Goal: Task Accomplishment & Management: Complete application form

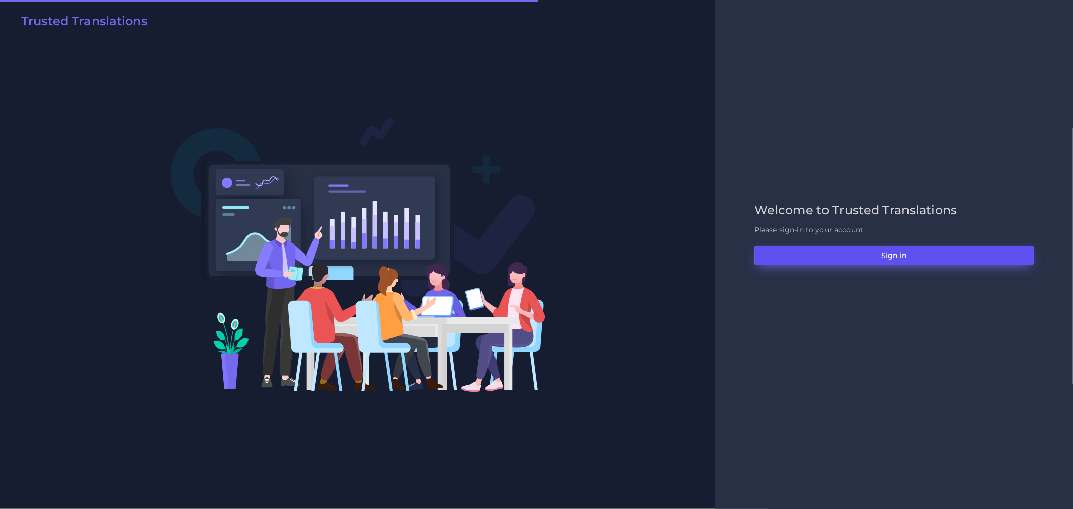
click at [799, 249] on button "Sign in" at bounding box center [894, 255] width 280 height 19
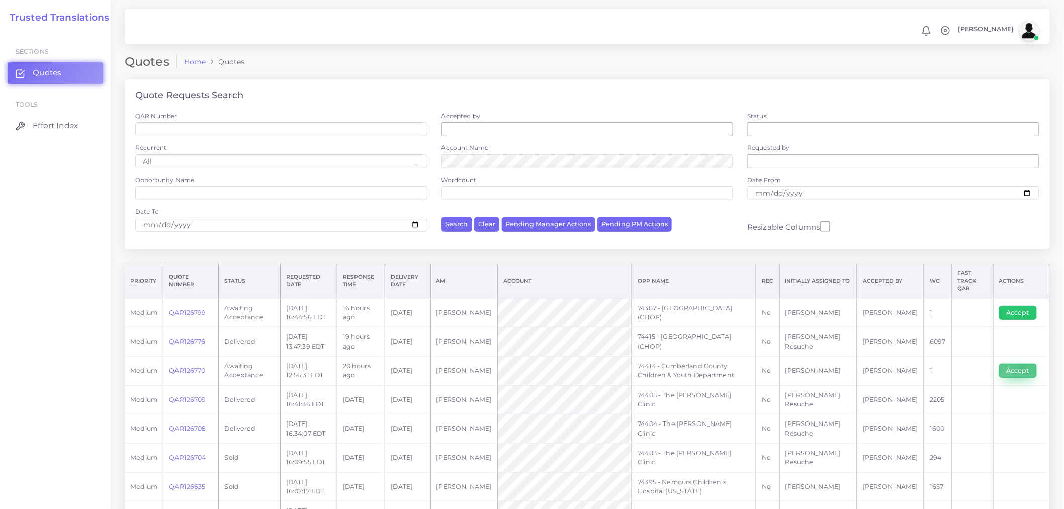
click at [1023, 364] on button "Accept" at bounding box center [1018, 371] width 38 height 14
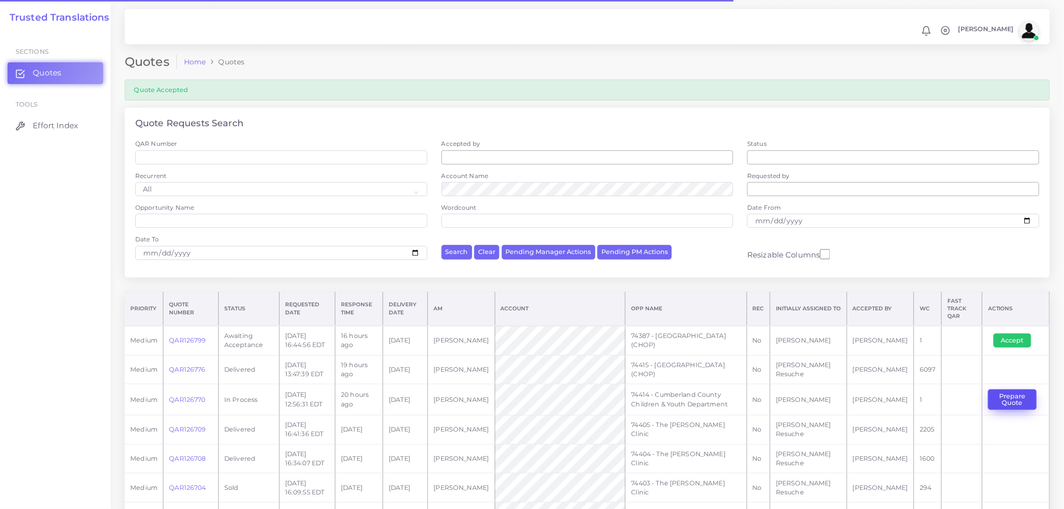
click at [1010, 394] on button "Prepare Quote" at bounding box center [1012, 399] width 49 height 21
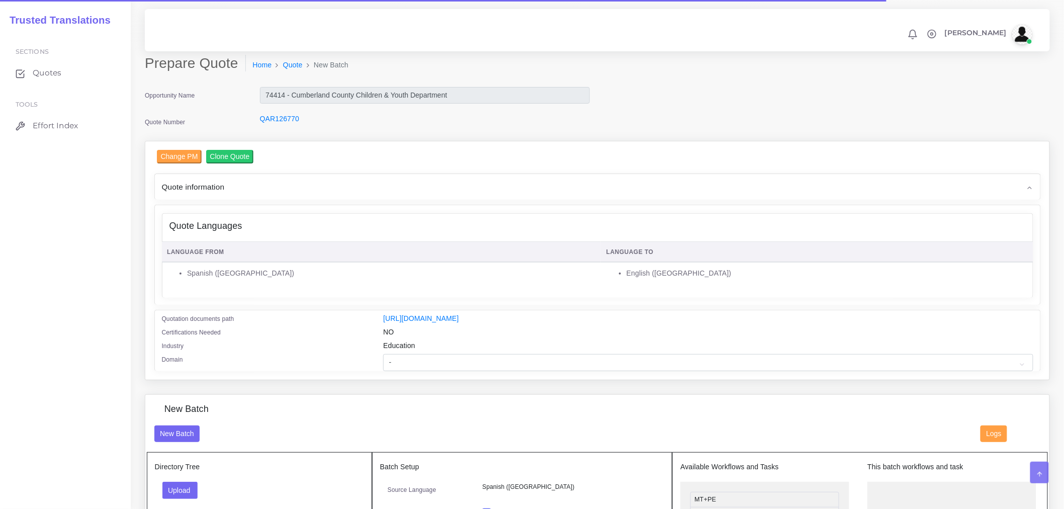
scroll to position [223, 0]
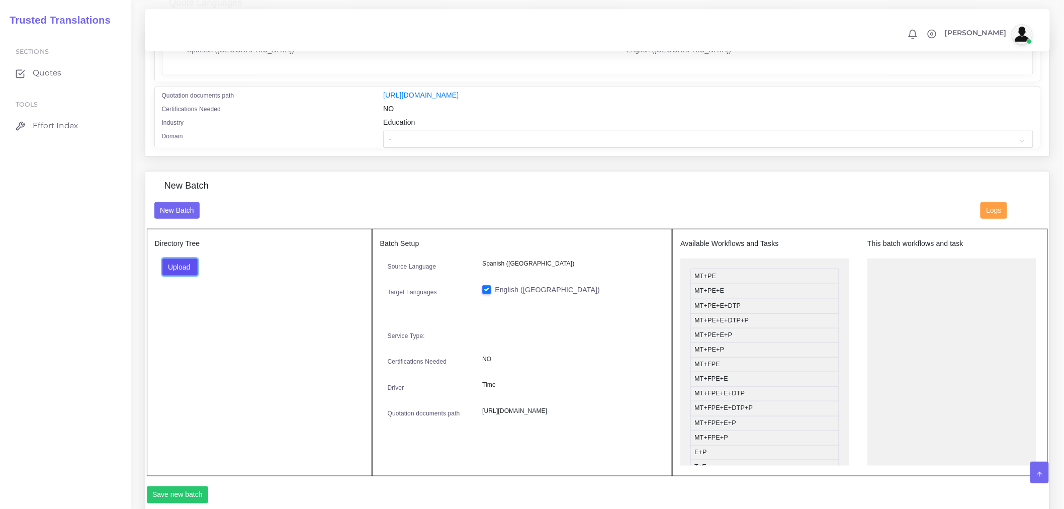
drag, startPoint x: 177, startPoint y: 274, endPoint x: 204, endPoint y: 301, distance: 38.1
click at [177, 274] on button "Upload" at bounding box center [180, 267] width 36 height 17
click at [202, 311] on label "Files" at bounding box center [197, 305] width 69 height 13
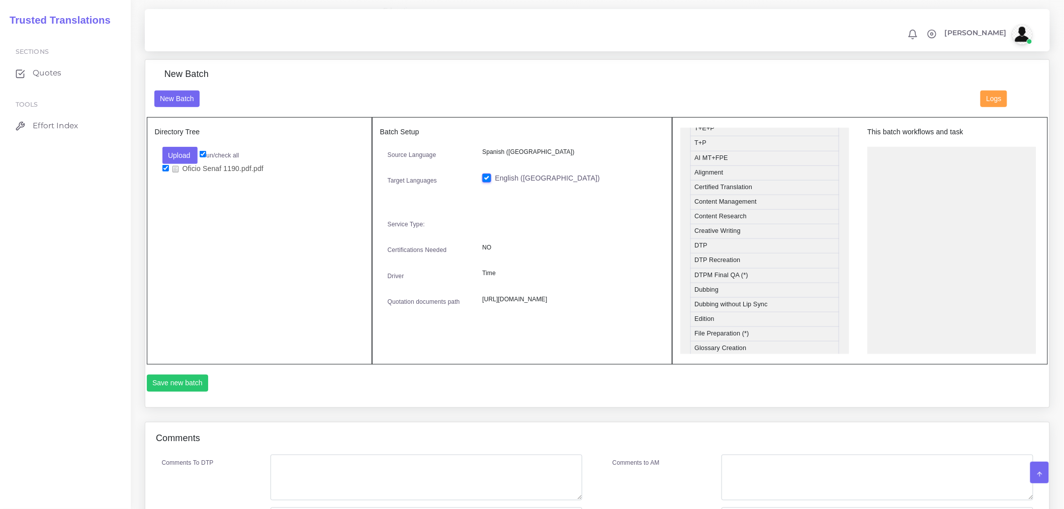
scroll to position [279, 0]
drag, startPoint x: 716, startPoint y: 259, endPoint x: 949, endPoint y: 162, distance: 251.6
drag, startPoint x: 723, startPoint y: 267, endPoint x: 912, endPoint y: 179, distance: 208.3
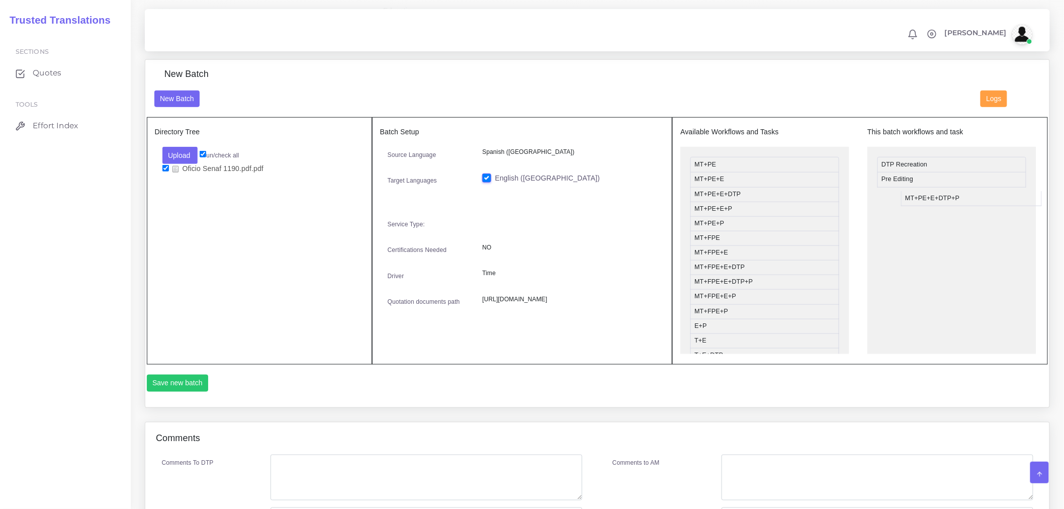
drag, startPoint x: 736, startPoint y: 216, endPoint x: 955, endPoint y: 203, distance: 219.2
click at [162, 390] on button "Save new batch" at bounding box center [178, 383] width 62 height 17
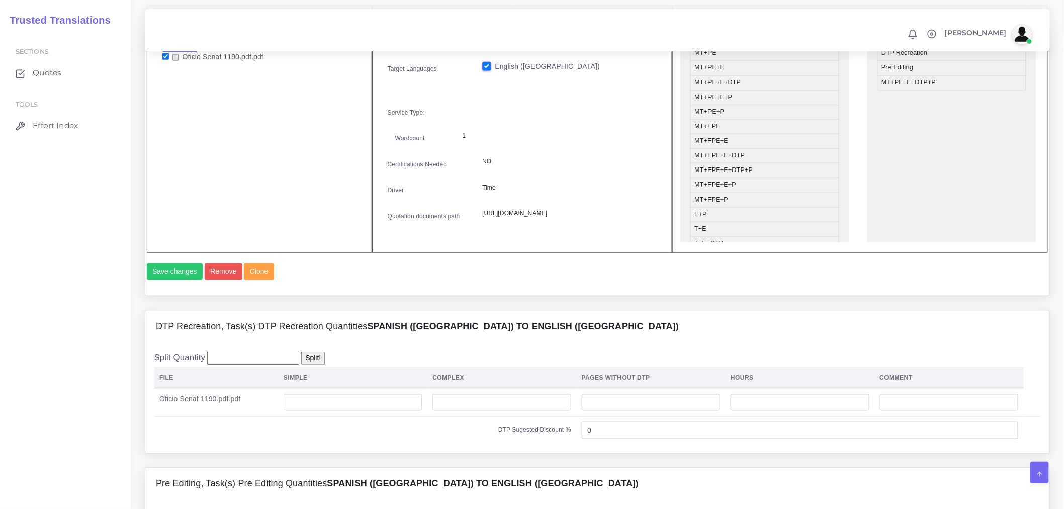
click at [98, 343] on div "Sections Quotes Tools Effort Index" at bounding box center [65, 270] width 131 height 478
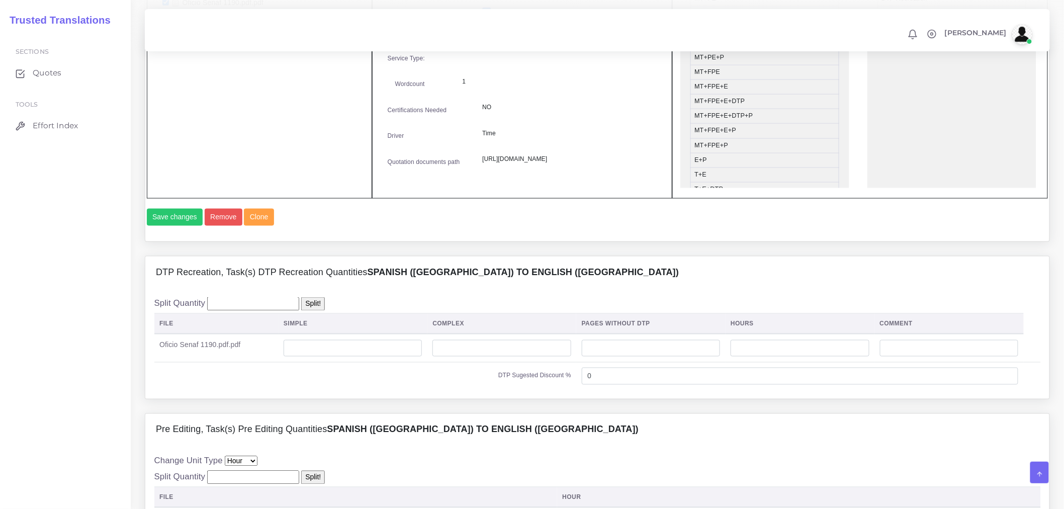
scroll to position [615, 0]
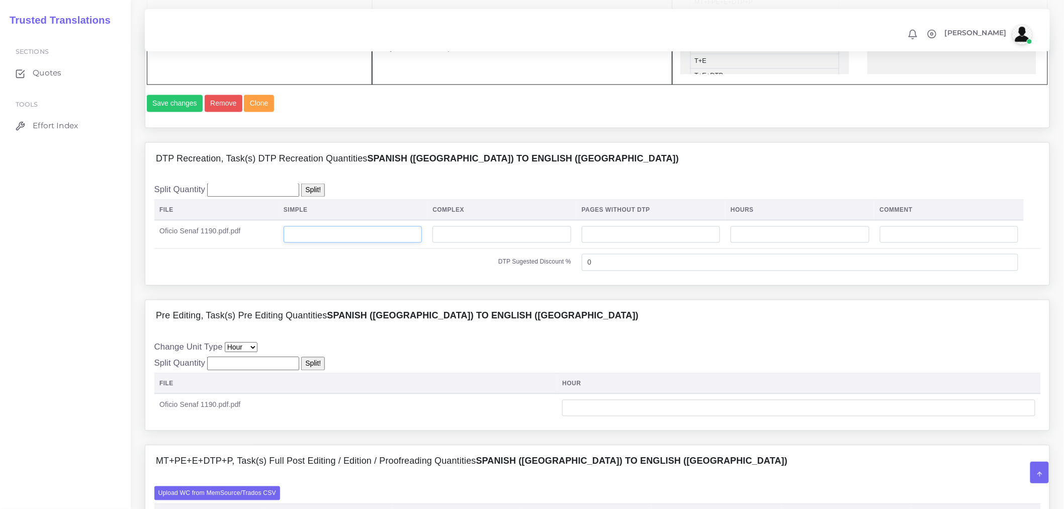
click at [378, 243] on input "number" at bounding box center [353, 234] width 138 height 17
drag, startPoint x: 378, startPoint y: 271, endPoint x: 290, endPoint y: 268, distance: 88.1
click at [290, 243] on input "1" at bounding box center [353, 234] width 138 height 17
type input "2"
click at [339, 285] on div "Split Quantity Split! File Simple Complex Pages Without DTP Hours Comment Ofici…" at bounding box center [597, 230] width 904 height 110
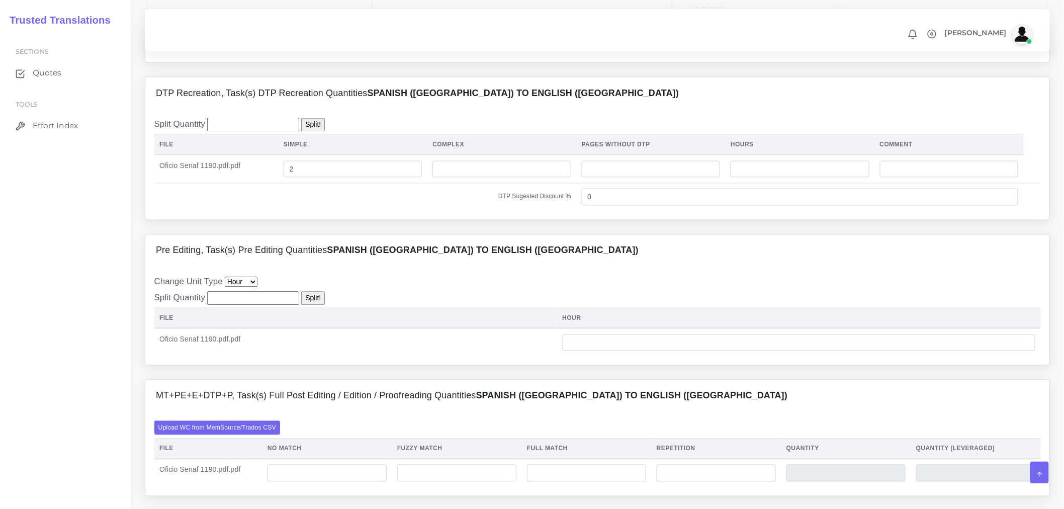
scroll to position [782, 0]
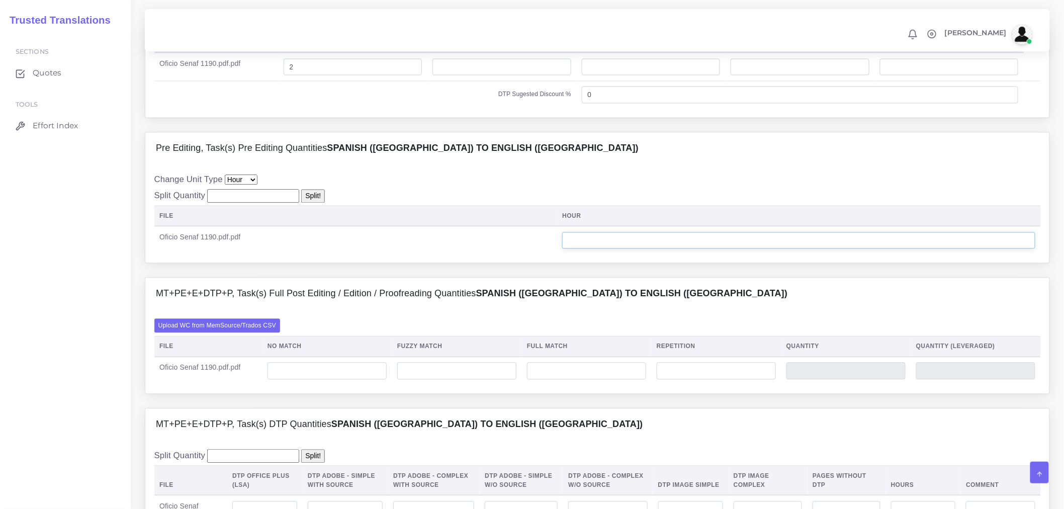
click at [612, 249] on input "number" at bounding box center [798, 240] width 473 height 17
type input "1"
click at [469, 278] on div "Pre Editing, Task(s) Pre Editing Quantities Spanish (US) TO English (US) Change…" at bounding box center [597, 204] width 920 height 145
click at [303, 380] on input "number" at bounding box center [327, 371] width 119 height 17
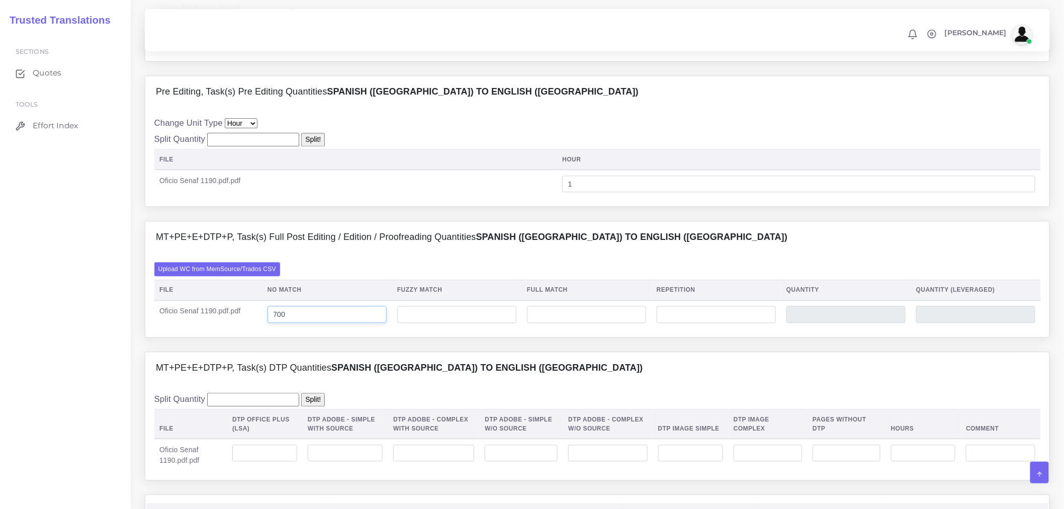
scroll to position [994, 0]
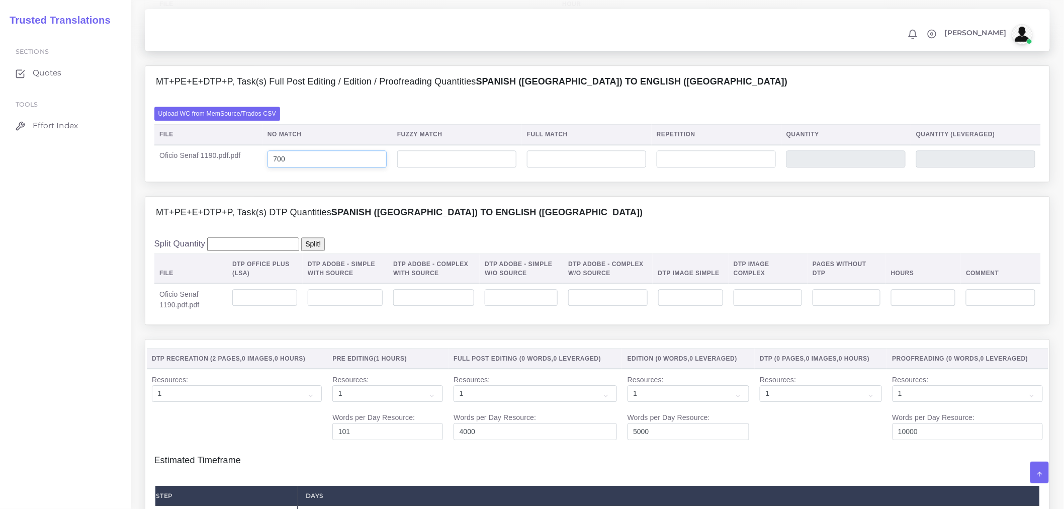
type input "700"
click at [280, 306] on input "number" at bounding box center [264, 297] width 65 height 17
type input "2"
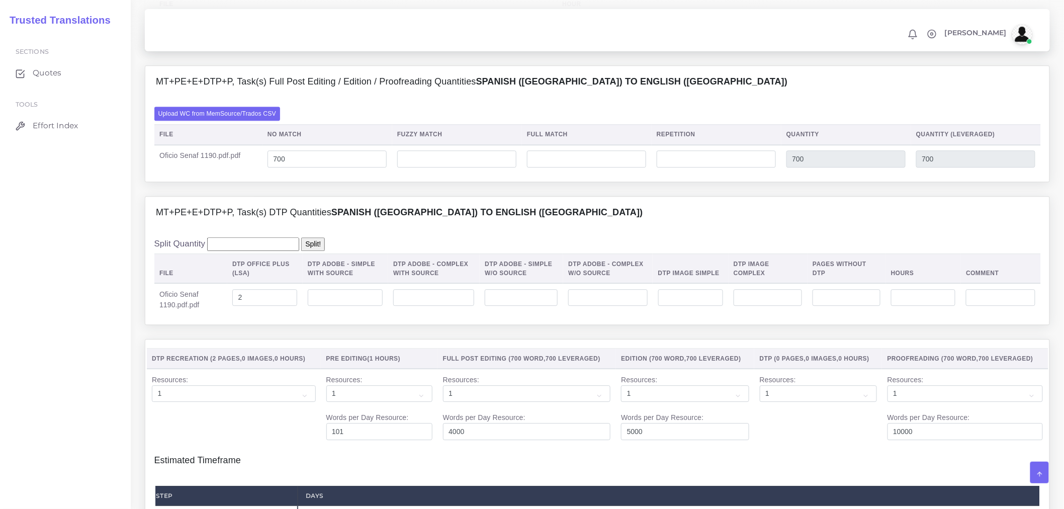
click at [357, 282] on th "DTP Adobe - Simple With Source" at bounding box center [346, 269] width 86 height 30
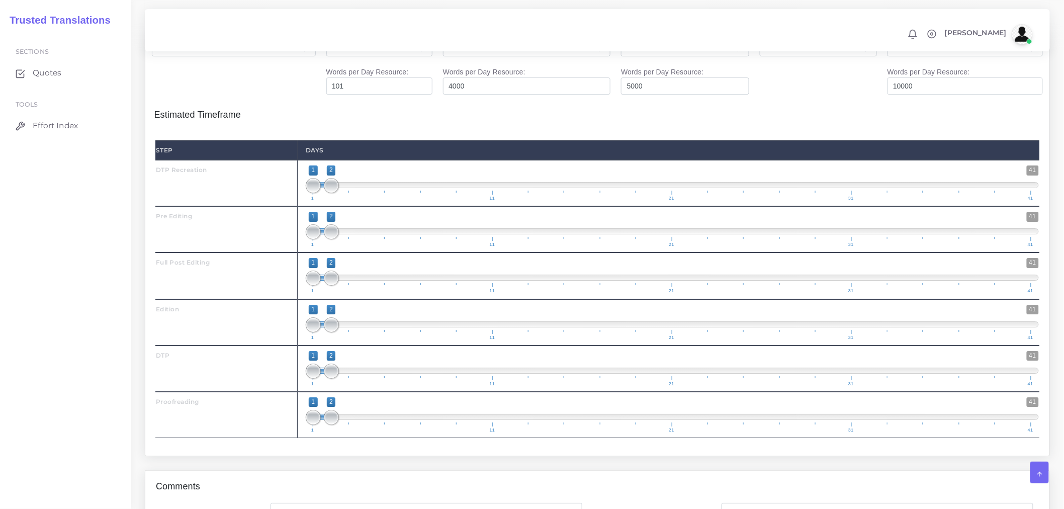
scroll to position [1386, 0]
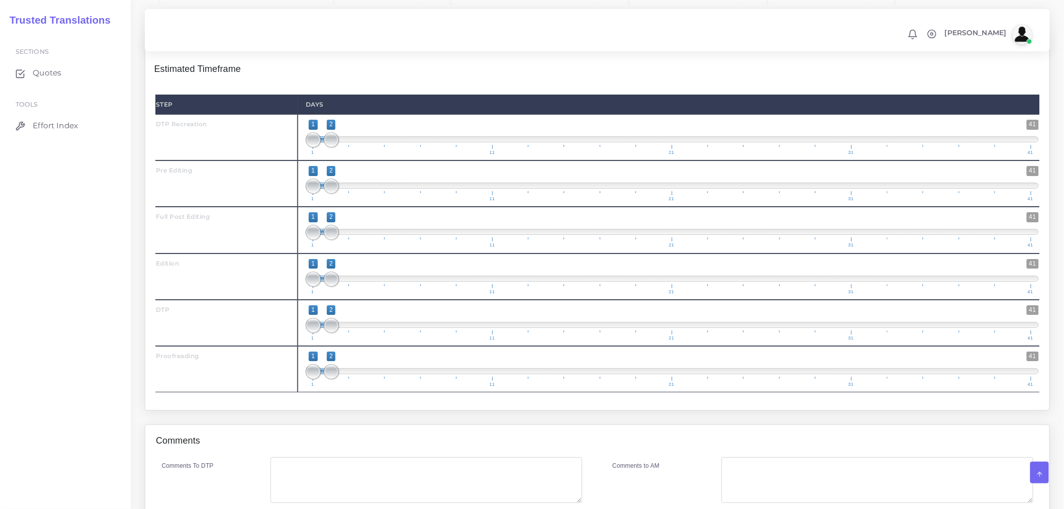
drag, startPoint x: 339, startPoint y: 208, endPoint x: 349, endPoint y: 209, distance: 9.7
click at [349, 201] on span "1 41 1 2 1 — 2 1 11 21 31 41" at bounding box center [672, 183] width 733 height 35
click at [329, 194] on span at bounding box center [331, 186] width 15 height 15
drag, startPoint x: 334, startPoint y: 256, endPoint x: 342, endPoint y: 255, distance: 8.1
click at [342, 247] on span "1 41 1 3 1 — 3 1 11 21 31 41" at bounding box center [672, 229] width 733 height 35
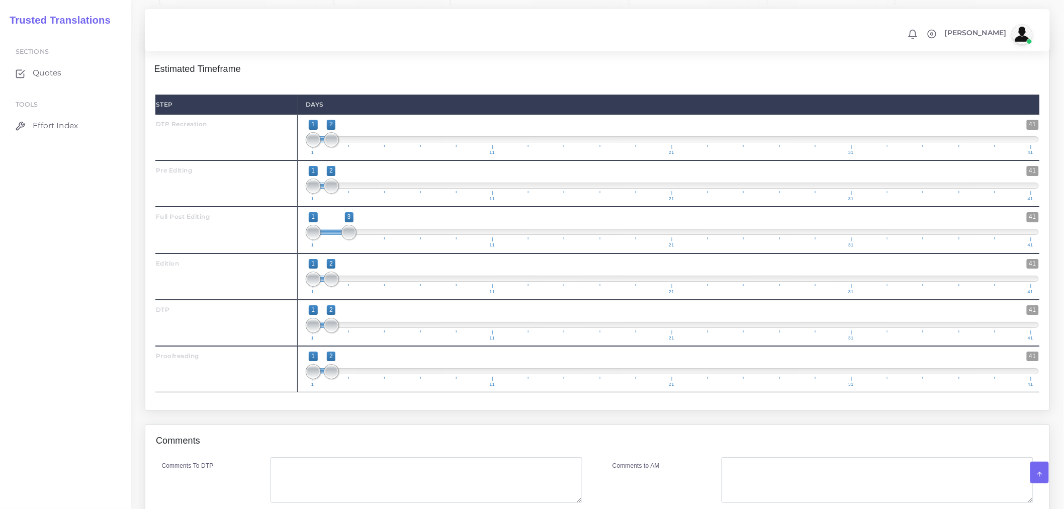
type input "2;3"
drag, startPoint x: 308, startPoint y: 259, endPoint x: 324, endPoint y: 260, distance: 16.2
click at [324, 240] on span at bounding box center [331, 232] width 15 height 15
drag, startPoint x: 332, startPoint y: 303, endPoint x: 343, endPoint y: 303, distance: 10.6
click at [343, 287] on span at bounding box center [349, 279] width 15 height 15
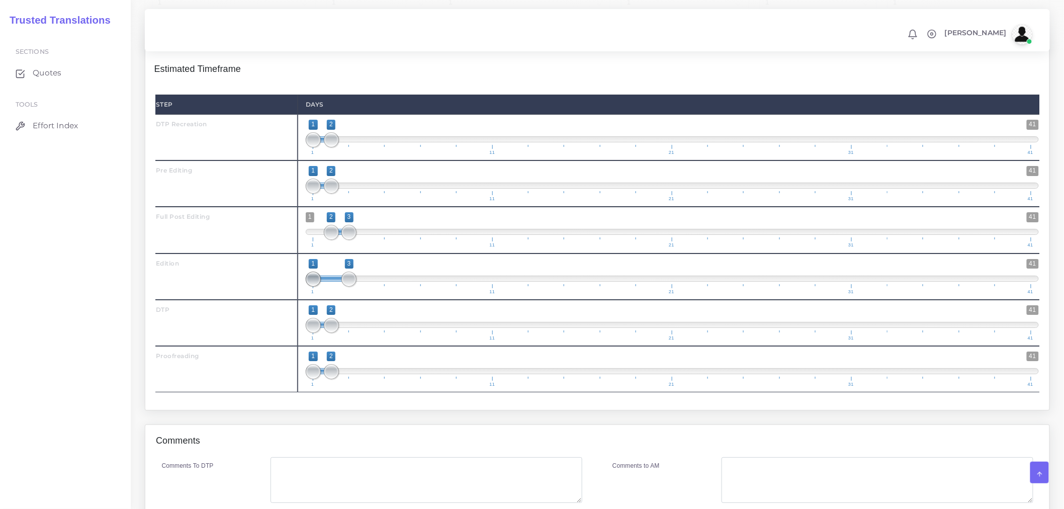
drag, startPoint x: 308, startPoint y: 310, endPoint x: 327, endPoint y: 309, distance: 19.1
click at [321, 287] on span at bounding box center [313, 279] width 15 height 15
drag, startPoint x: 348, startPoint y: 308, endPoint x: 360, endPoint y: 307, distance: 12.1
click at [360, 287] on span at bounding box center [367, 279] width 15 height 15
click at [343, 282] on span at bounding box center [349, 279] width 36 height 6
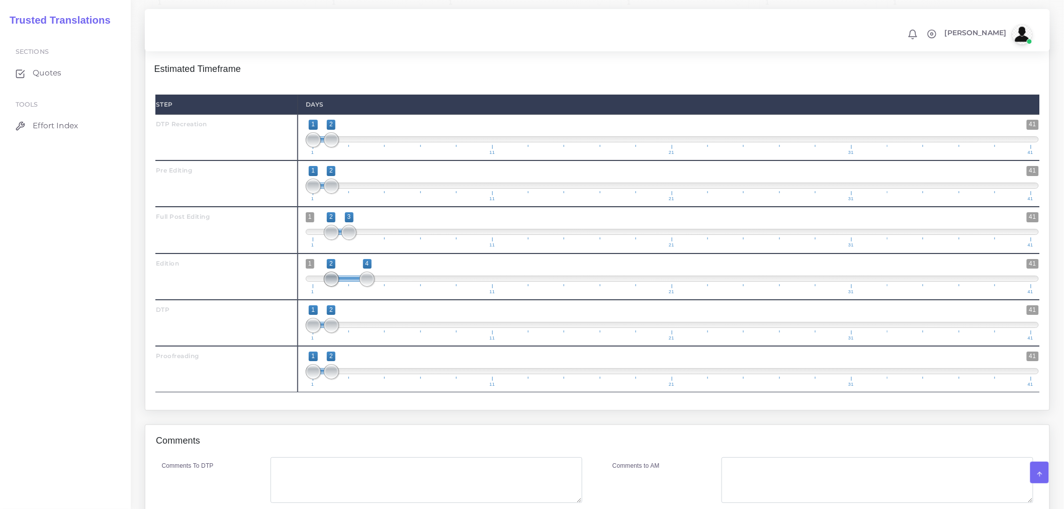
type input "3;4"
drag, startPoint x: 332, startPoint y: 306, endPoint x: 345, endPoint y: 307, distance: 12.7
click at [339, 287] on span at bounding box center [331, 279] width 15 height 15
click at [378, 341] on span "1 41 1 2 1 — 2 1 11 21 31 41" at bounding box center [672, 322] width 733 height 35
type input "4;4"
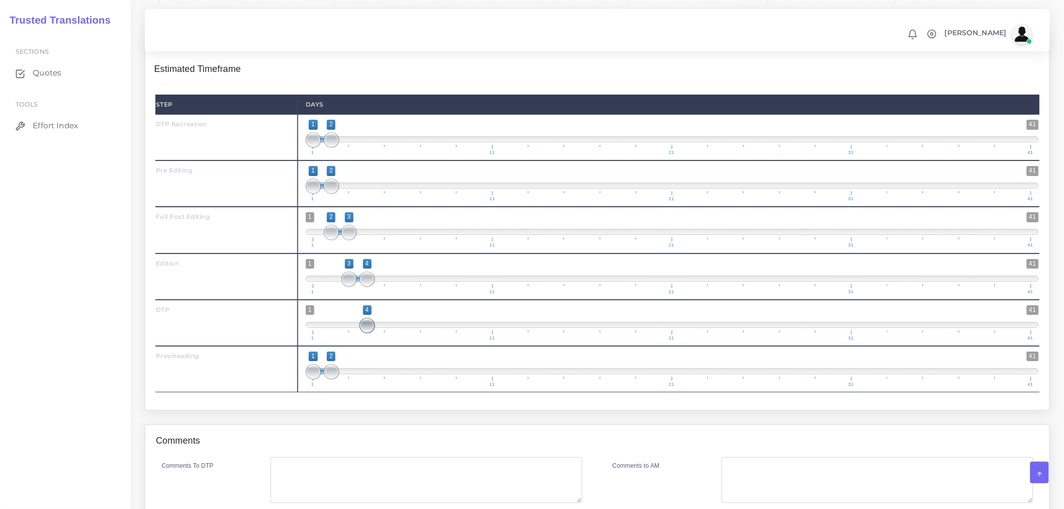
drag, startPoint x: 309, startPoint y: 354, endPoint x: 353, endPoint y: 371, distance: 46.5
click at [361, 333] on span at bounding box center [367, 325] width 15 height 15
drag, startPoint x: 333, startPoint y: 398, endPoint x: 400, endPoint y: 394, distance: 67.0
click at [393, 379] on span at bounding box center [385, 371] width 15 height 15
click at [393, 387] on span "1 41 1 6 1 — 6 1 11 21 31 41" at bounding box center [672, 369] width 733 height 35
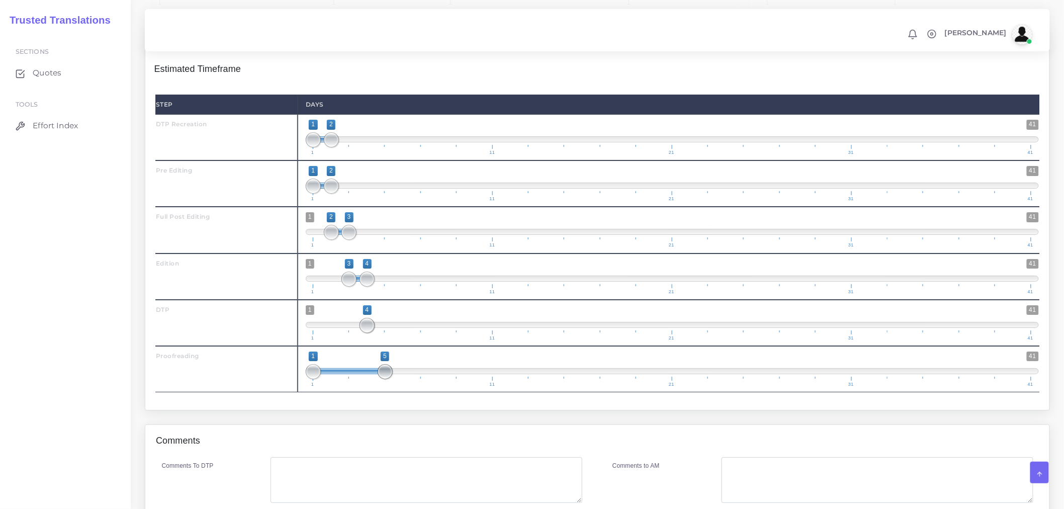
drag, startPoint x: 399, startPoint y: 397, endPoint x: 390, endPoint y: 397, distance: 9.6
click at [390, 379] on span at bounding box center [385, 371] width 15 height 15
type input "4;5"
drag, startPoint x: 312, startPoint y: 396, endPoint x: 373, endPoint y: 396, distance: 60.4
click at [373, 379] on span at bounding box center [367, 371] width 15 height 15
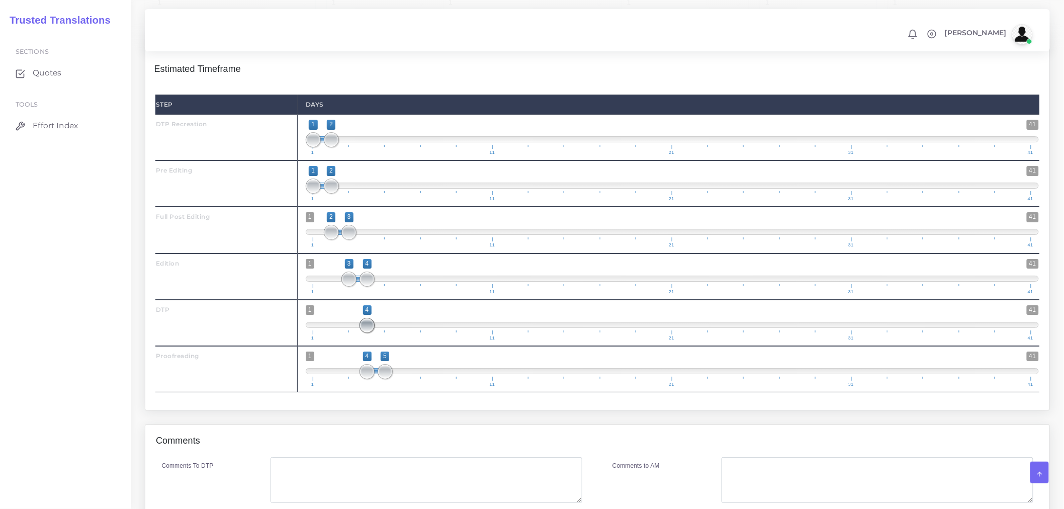
drag, startPoint x: 367, startPoint y: 354, endPoint x: 383, endPoint y: 354, distance: 16.1
click at [383, 341] on span "1 41 4 4 4 — 4 1 11 21 31 41" at bounding box center [672, 322] width 733 height 35
click at [383, 328] on span at bounding box center [672, 325] width 733 height 6
type input "4;5"
drag, startPoint x: 382, startPoint y: 355, endPoint x: 371, endPoint y: 355, distance: 11.6
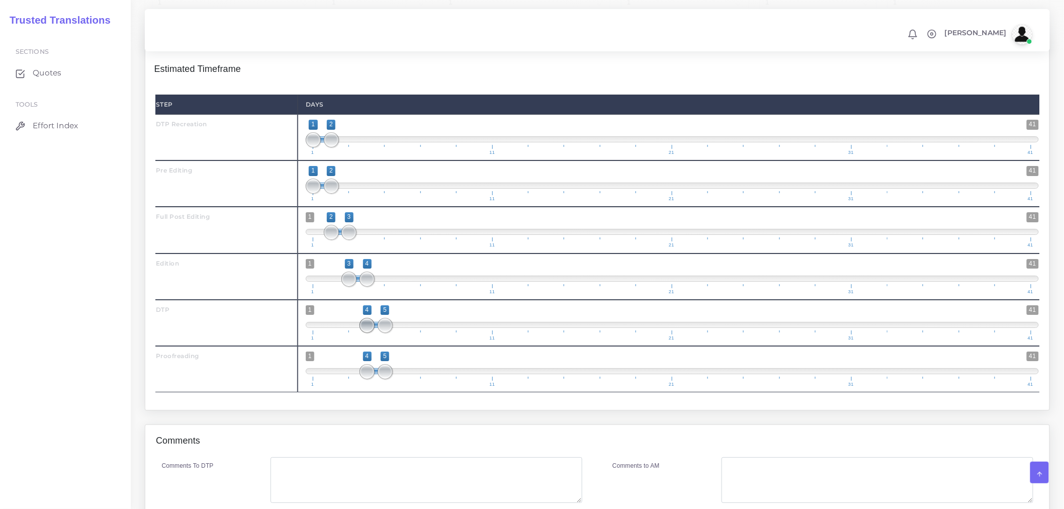
click at [371, 333] on span at bounding box center [367, 325] width 15 height 15
drag, startPoint x: 388, startPoint y: 403, endPoint x: 401, endPoint y: 397, distance: 14.7
click at [401, 379] on span at bounding box center [403, 371] width 15 height 15
type input "5;6"
drag, startPoint x: 368, startPoint y: 401, endPoint x: 385, endPoint y: 400, distance: 17.1
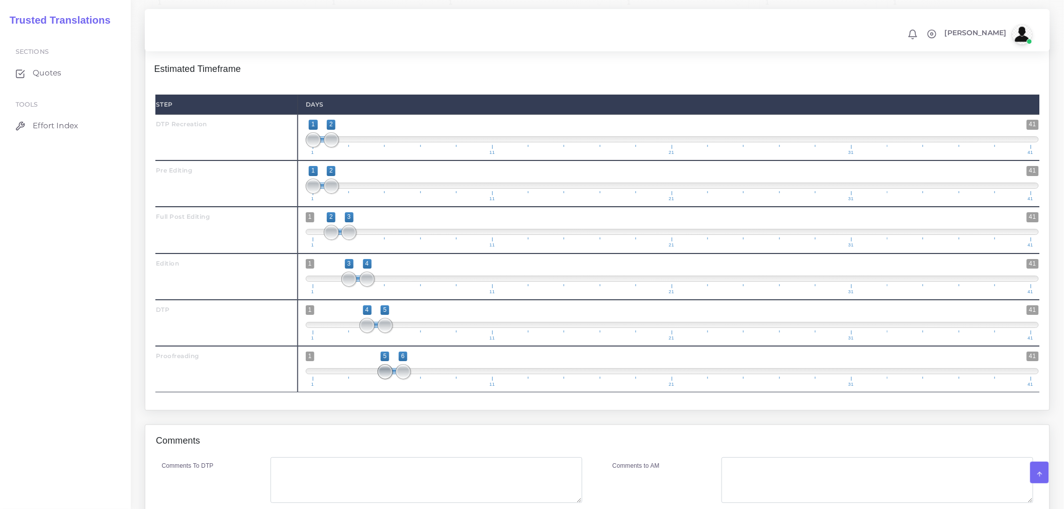
click at [385, 379] on span at bounding box center [385, 371] width 15 height 15
click at [386, 392] on div "1 41 5 6 5 — 6 1 11 21 31 41 5;6" at bounding box center [672, 369] width 749 height 46
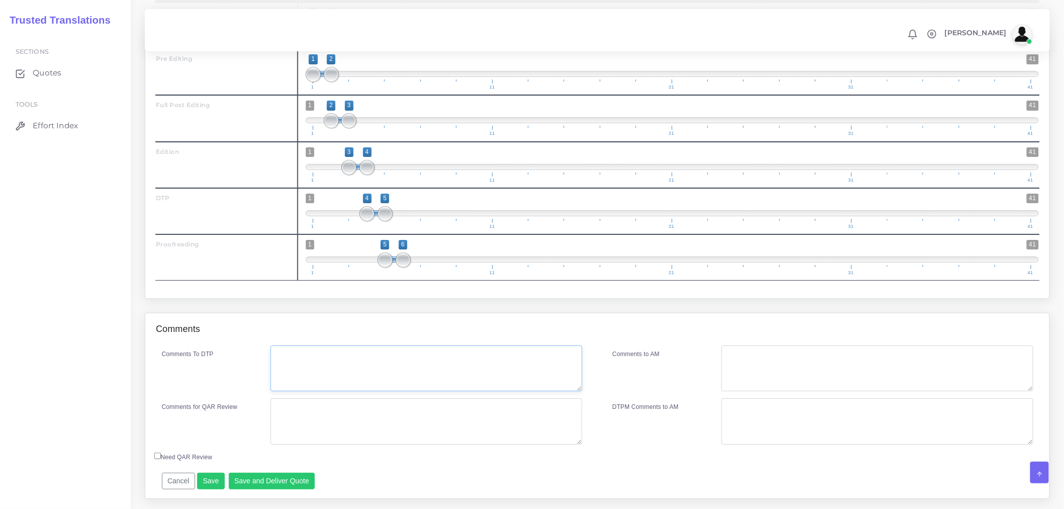
click at [354, 392] on textarea "Comments To DTP" at bounding box center [427, 369] width 312 height 46
drag, startPoint x: 354, startPoint y: 393, endPoint x: 223, endPoint y: 354, distance: 136.0
click at [223, 354] on div "Comments Comments To DTP DTP recreation DTP in Word Comments to AM Save" at bounding box center [597, 406] width 905 height 186
type textarea "DTP recreation DTP in Word"
click at [308, 441] on textarea "Comments for QAR Review" at bounding box center [427, 421] width 312 height 46
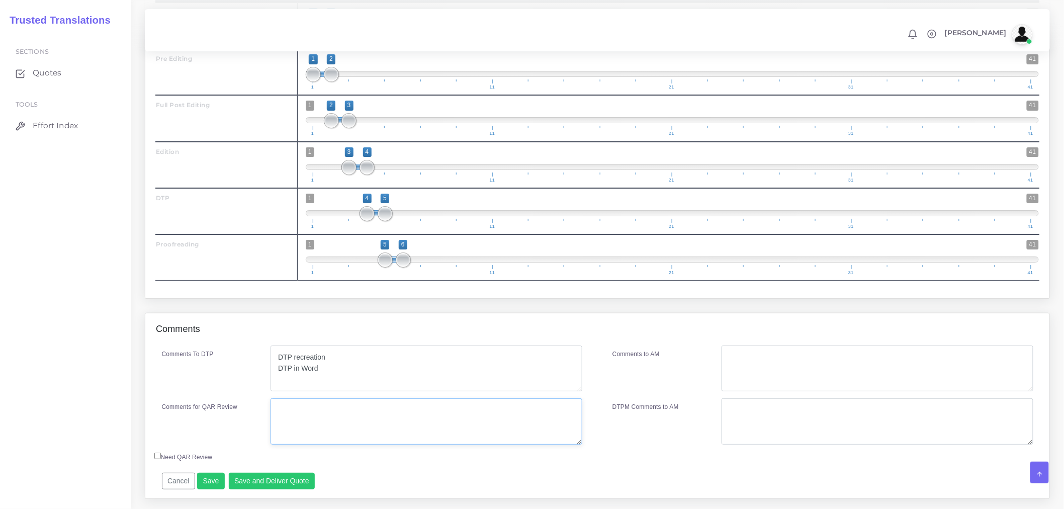
paste textarea "DTP recreation DTP in Word"
type textarea "DTP recreation DTP in Word"
click at [334, 378] on textarea "DTP recreation DTP in Word" at bounding box center [427, 369] width 312 height 46
type textarea "DTP recreation + preediting DTP in Word"
click at [351, 444] on textarea "DTP recreation DTP in Word" at bounding box center [427, 421] width 312 height 46
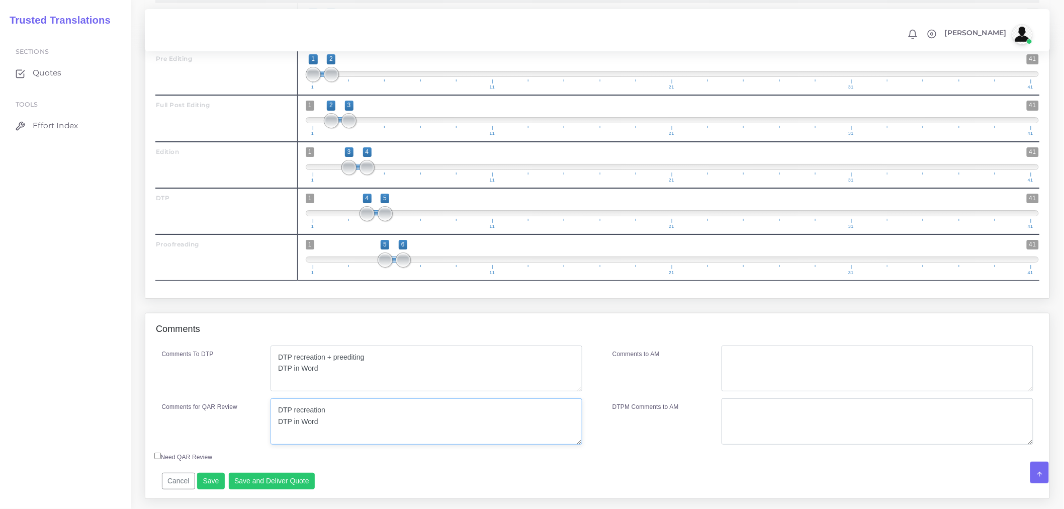
click at [366, 431] on textarea "DTP recreation DTP in Word" at bounding box center [427, 421] width 312 height 46
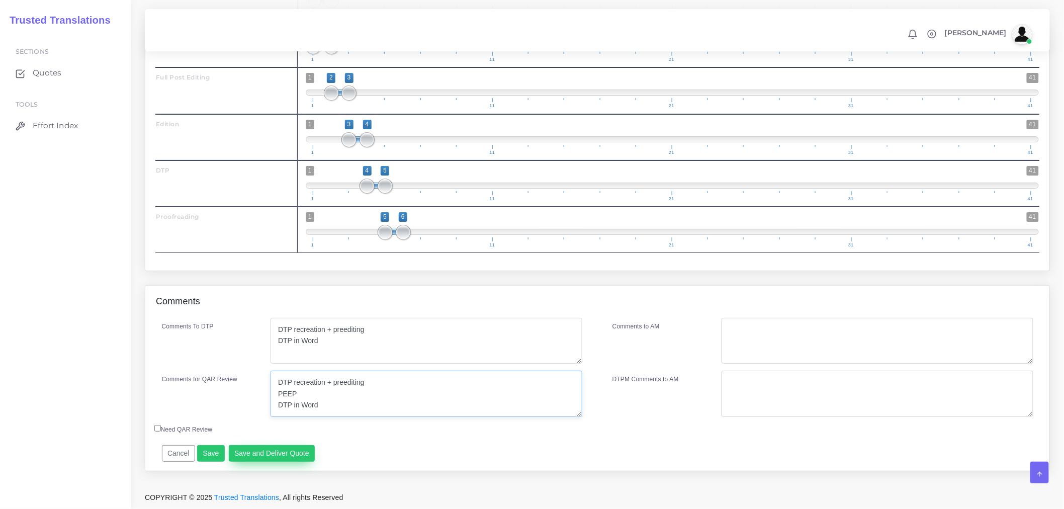
type textarea "DTP recreation + preediting PEEP DTP in Word"
click at [301, 448] on button "Save and Deliver Quote" at bounding box center [272, 453] width 87 height 17
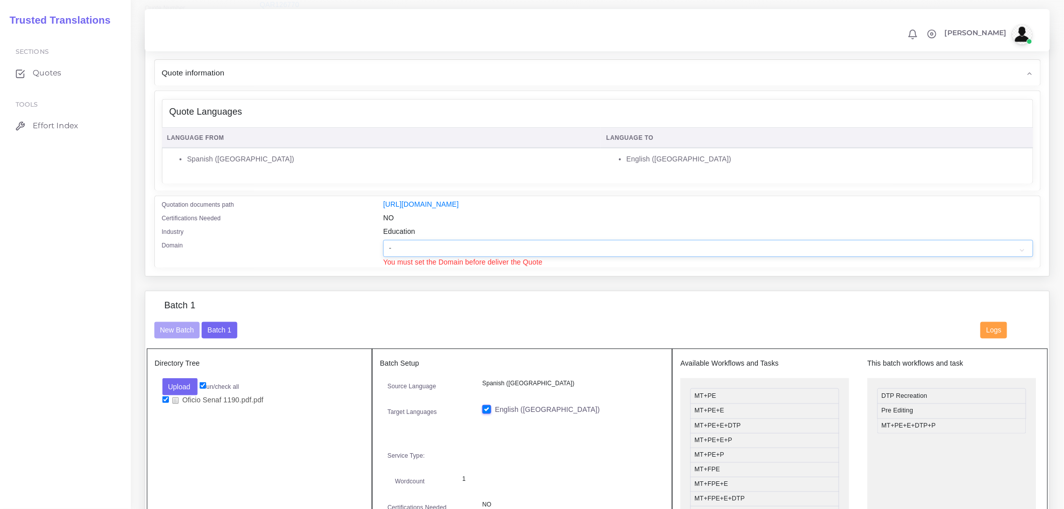
click at [418, 252] on select "- Advertising and Media Agriculture, Forestry and Fishing Architecture, Buildin…" at bounding box center [708, 248] width 650 height 17
select select "Education"
click at [383, 246] on select "- Advertising and Media Agriculture, Forestry and Fishing Architecture, Buildin…" at bounding box center [708, 248] width 650 height 17
click at [271, 322] on div "Batch 1" at bounding box center [598, 311] width 902 height 22
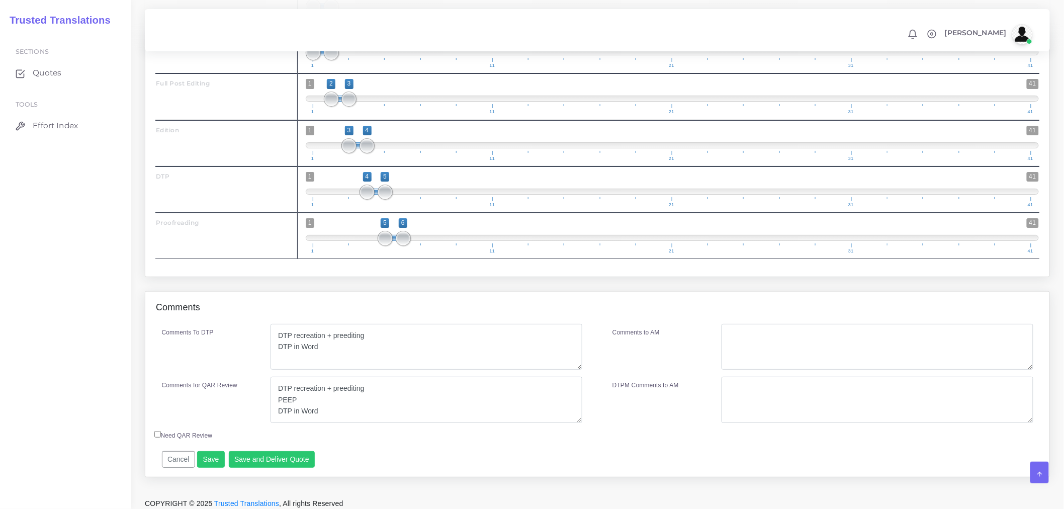
scroll to position [1564, 0]
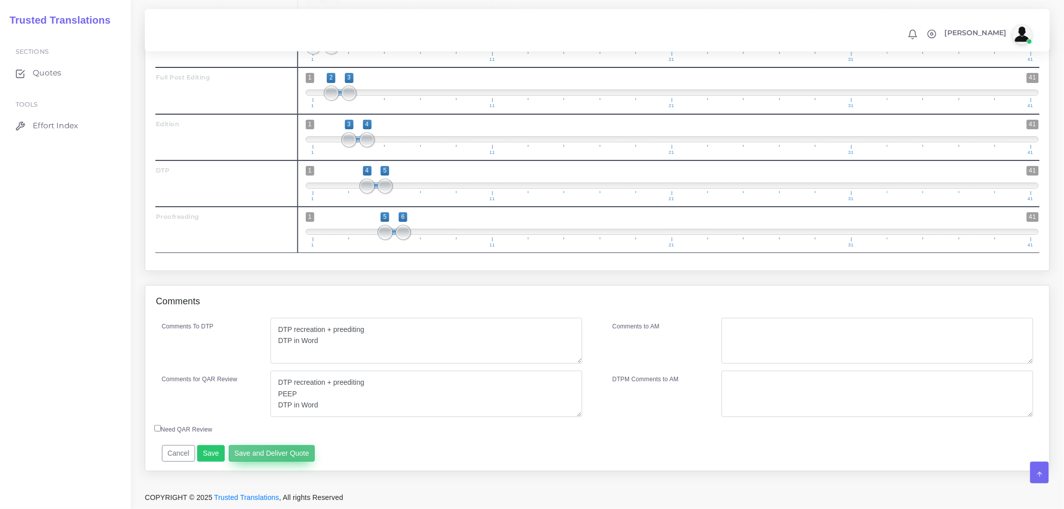
click at [288, 454] on button "Save and Deliver Quote" at bounding box center [272, 453] width 87 height 17
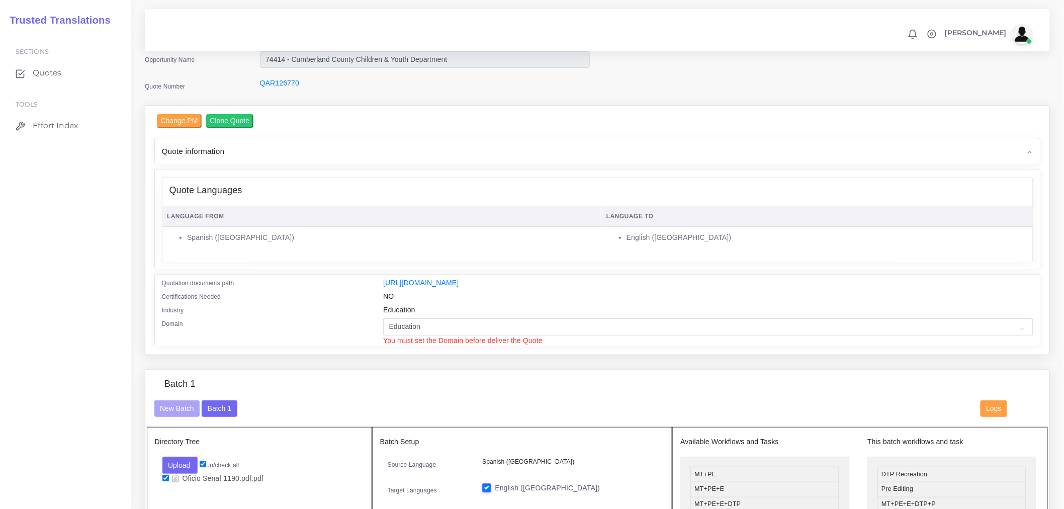
scroll to position [56, 0]
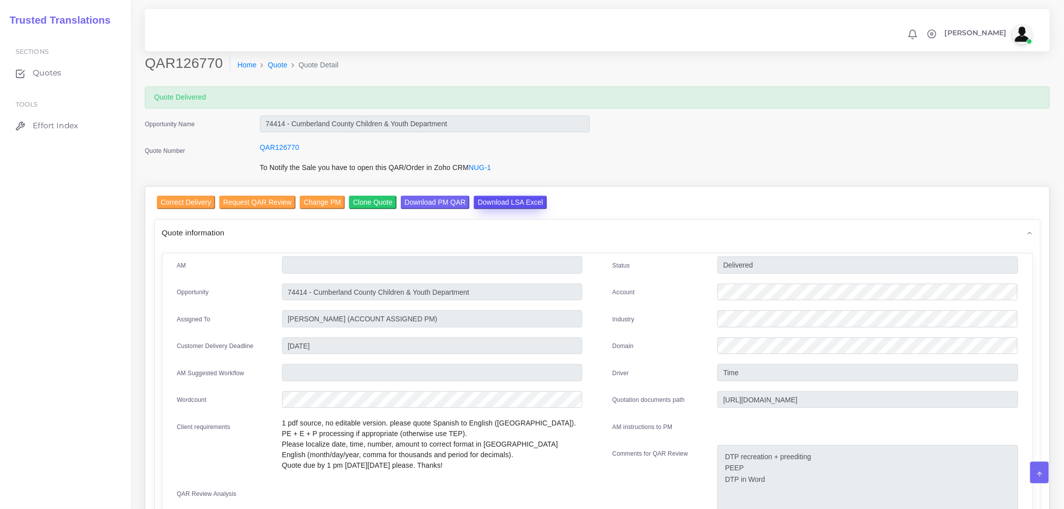
click at [497, 207] on input "Download LSA Excel" at bounding box center [510, 203] width 73 height 14
drag, startPoint x: 276, startPoint y: 64, endPoint x: 277, endPoint y: 46, distance: 17.6
click at [276, 64] on link "Quote" at bounding box center [278, 65] width 20 height 11
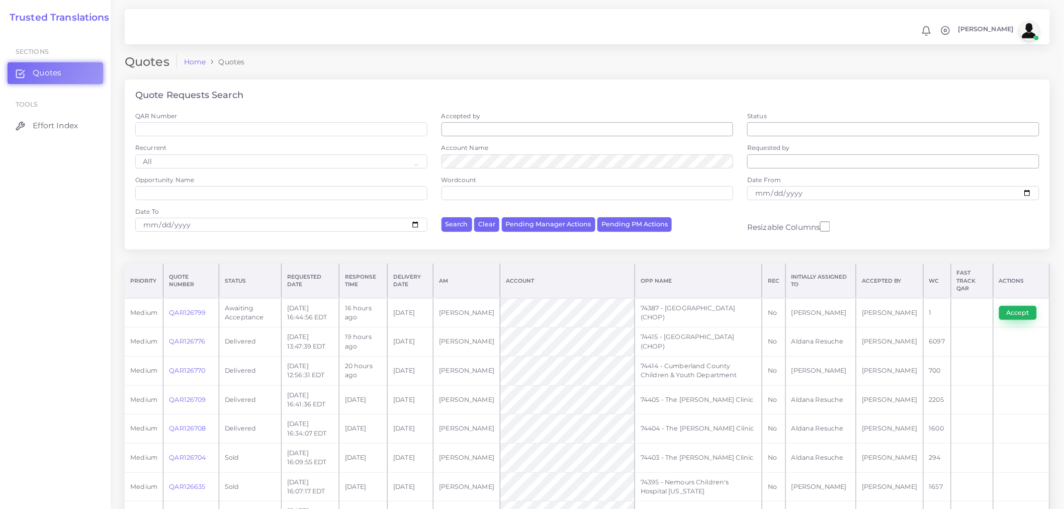
click at [1013, 313] on button "Accept" at bounding box center [1018, 313] width 38 height 14
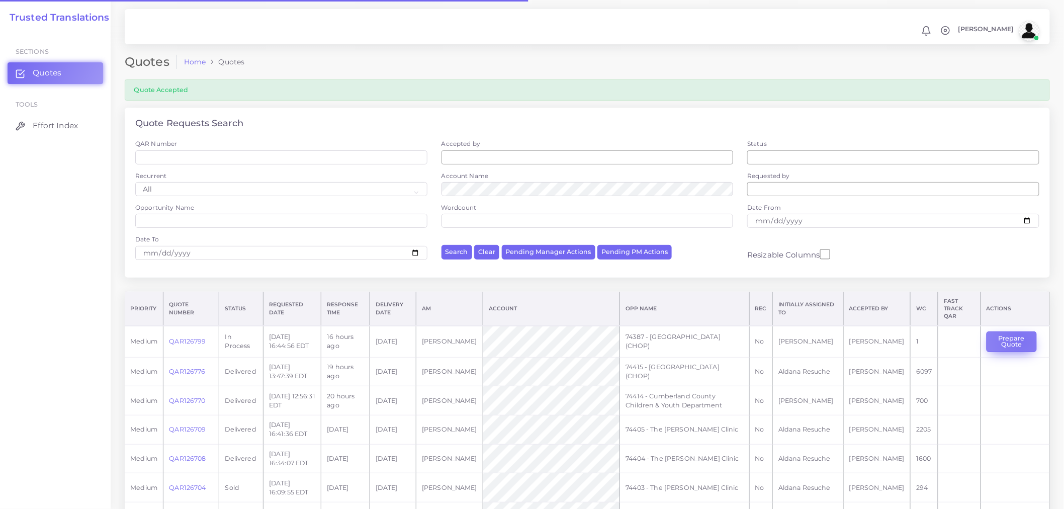
click at [1018, 334] on button "Prepare Quote" at bounding box center [1012, 341] width 50 height 21
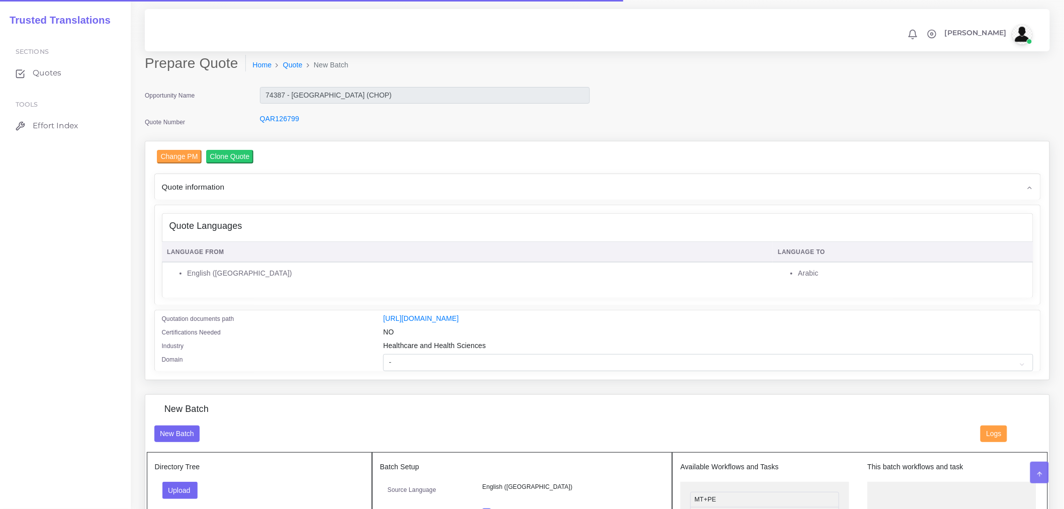
scroll to position [223, 0]
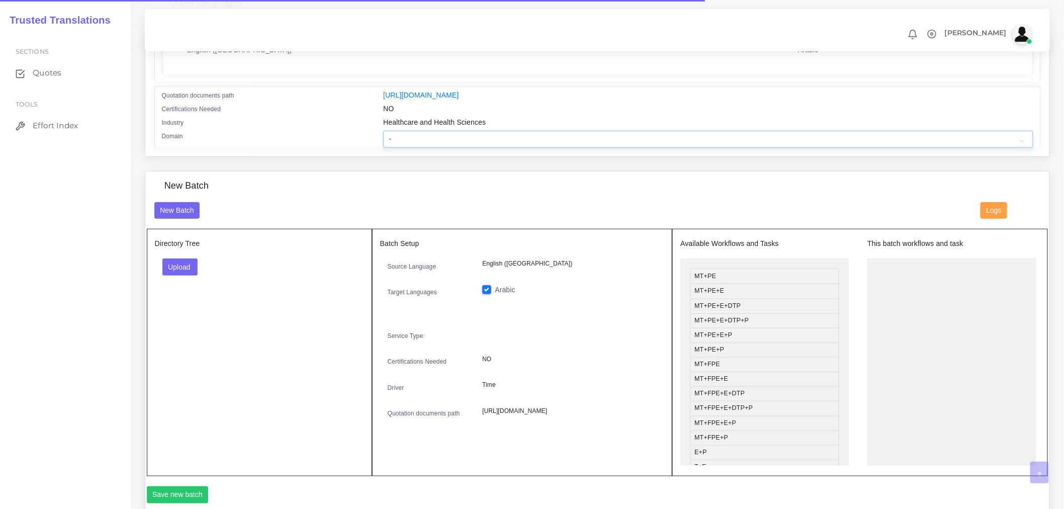
click at [488, 148] on select "- Advertising and Media Agriculture, Forestry and Fishing Architecture, Buildin…" at bounding box center [708, 139] width 650 height 17
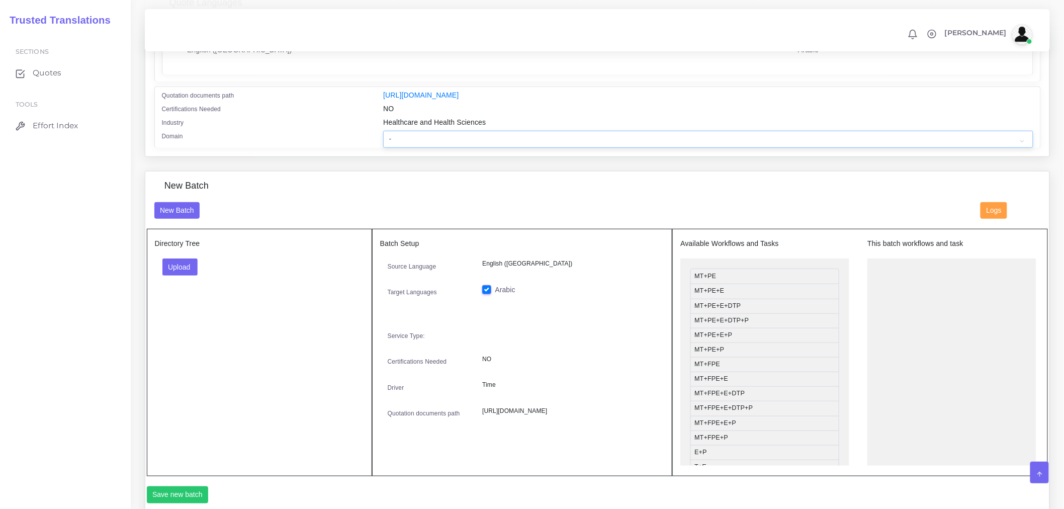
select select "Healthcare and Health Sciences"
click at [383, 137] on select "- Advertising and Media Agriculture, Forestry and Fishing Architecture, Buildin…" at bounding box center [708, 139] width 650 height 17
drag, startPoint x: 190, startPoint y: 268, endPoint x: 227, endPoint y: 346, distance: 86.4
click at [190, 268] on button "Upload" at bounding box center [180, 267] width 36 height 17
click at [183, 307] on label "Files" at bounding box center [197, 305] width 69 height 13
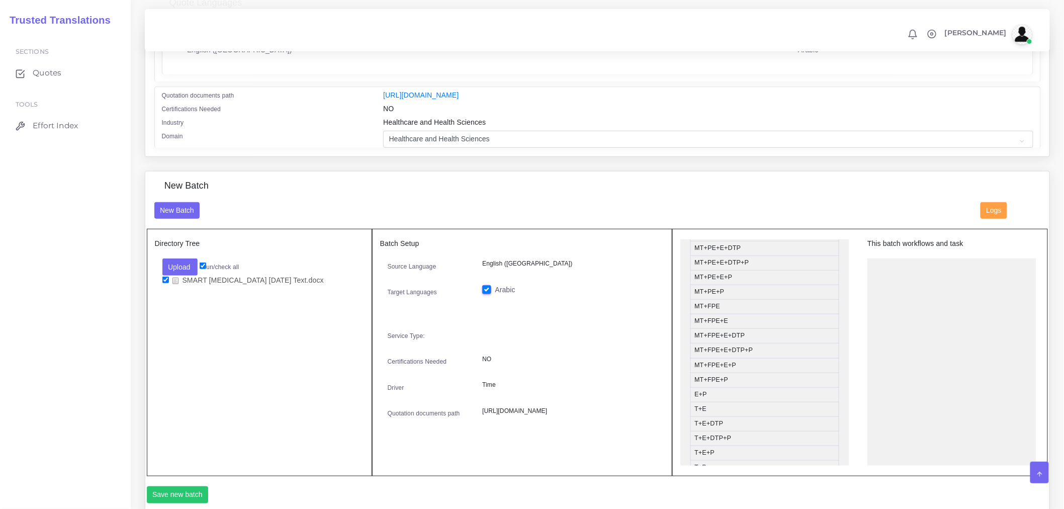
scroll to position [112, 0]
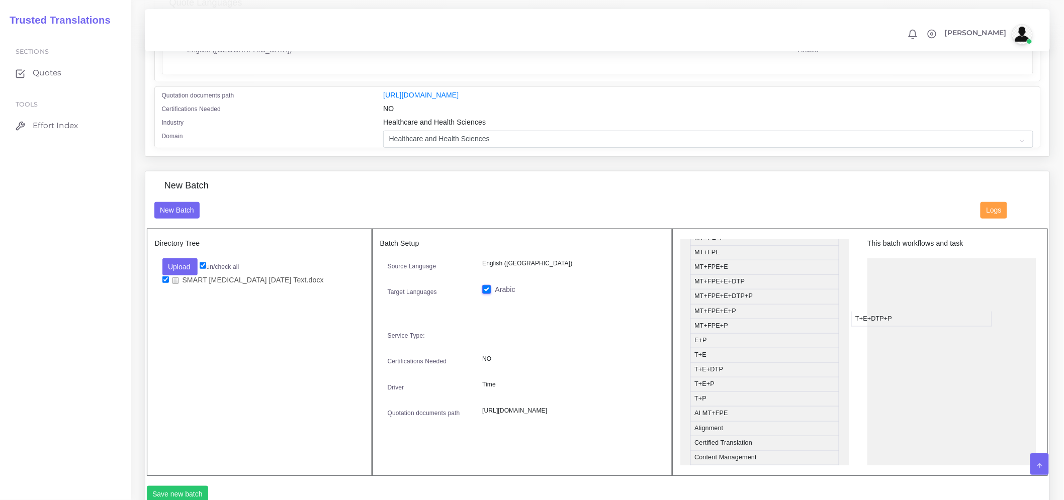
drag, startPoint x: 734, startPoint y: 393, endPoint x: 979, endPoint y: 287, distance: 266.5
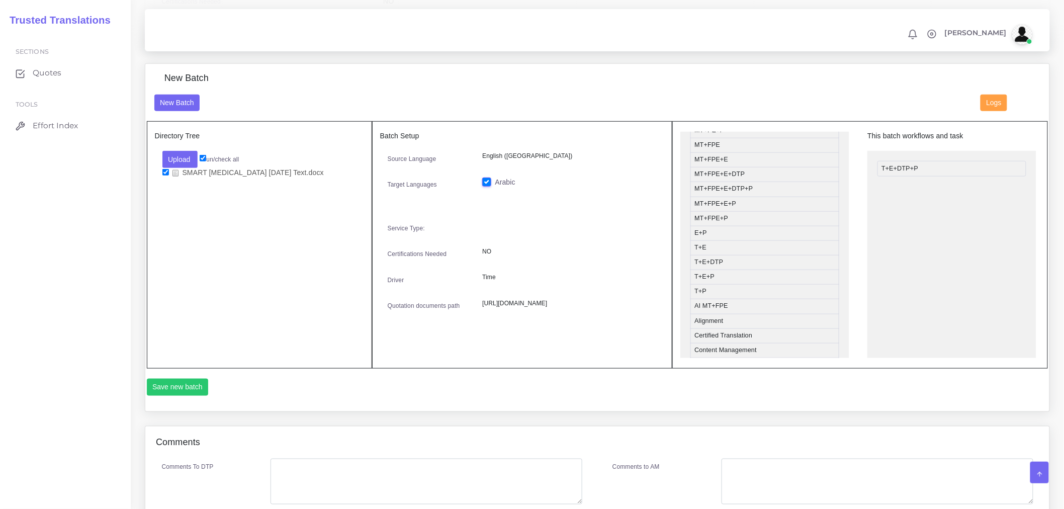
scroll to position [335, 0]
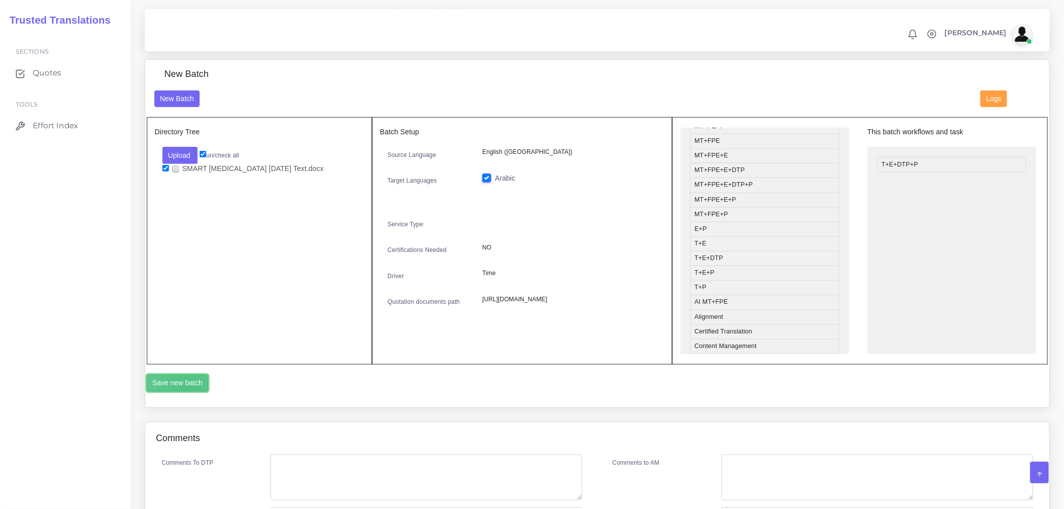
drag, startPoint x: 184, startPoint y: 391, endPoint x: 220, endPoint y: 302, distance: 96.4
click at [184, 391] on button "Save new batch" at bounding box center [178, 383] width 62 height 17
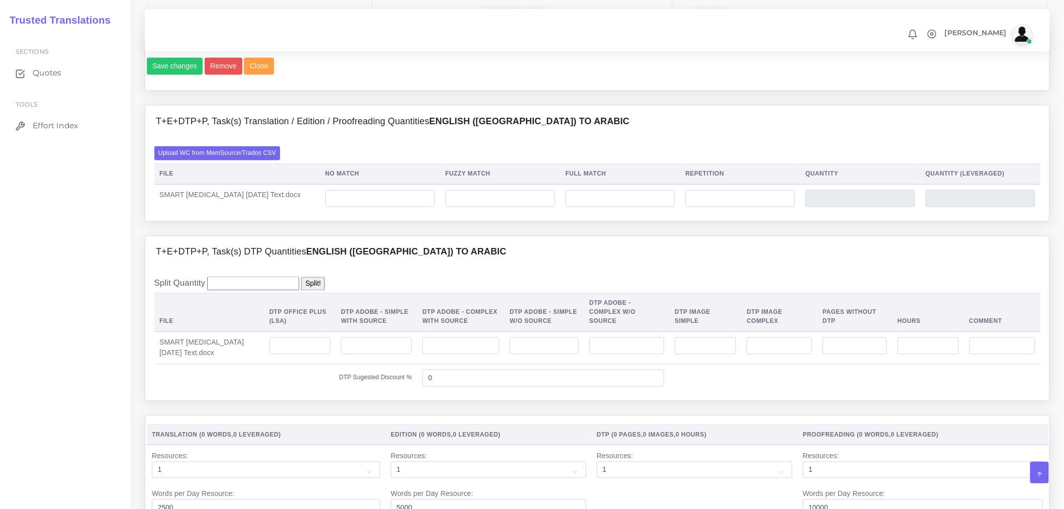
scroll to position [670, 0]
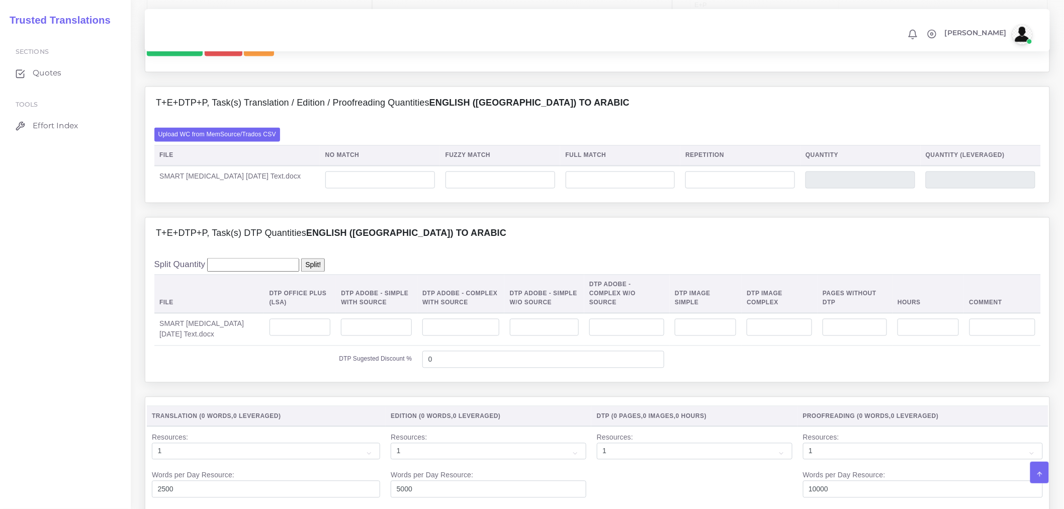
click at [249, 171] on div "Upload WC from MemSource/Trados CSV File No Match Fuzzy Match Full Match Repeti…" at bounding box center [597, 161] width 887 height 66
click at [256, 141] on label "Upload WC from MemSource/Trados CSV" at bounding box center [217, 135] width 126 height 14
click at [0, 0] on input "Upload WC from MemSource/Trados CSV" at bounding box center [0, 0] width 0 height 0
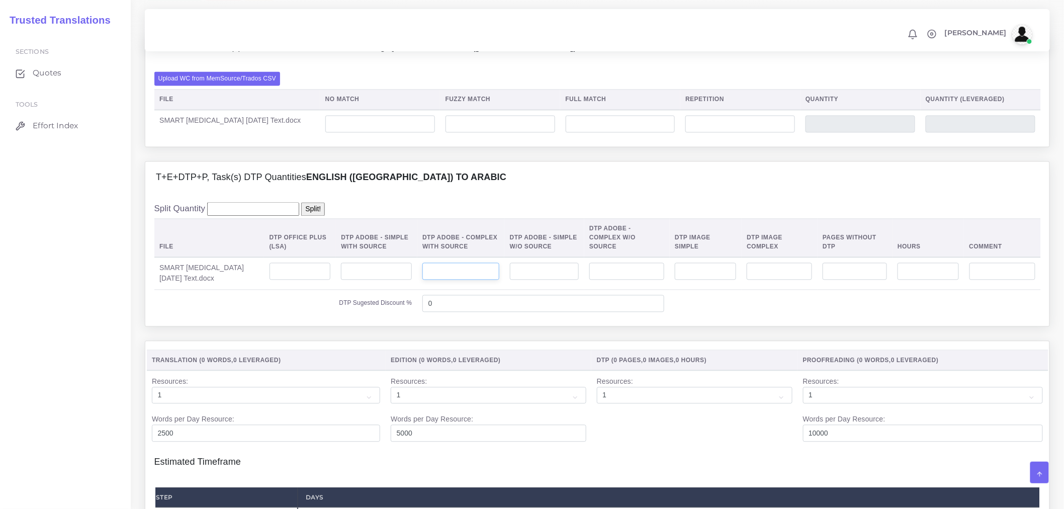
click at [486, 280] on input "number" at bounding box center [460, 271] width 77 height 17
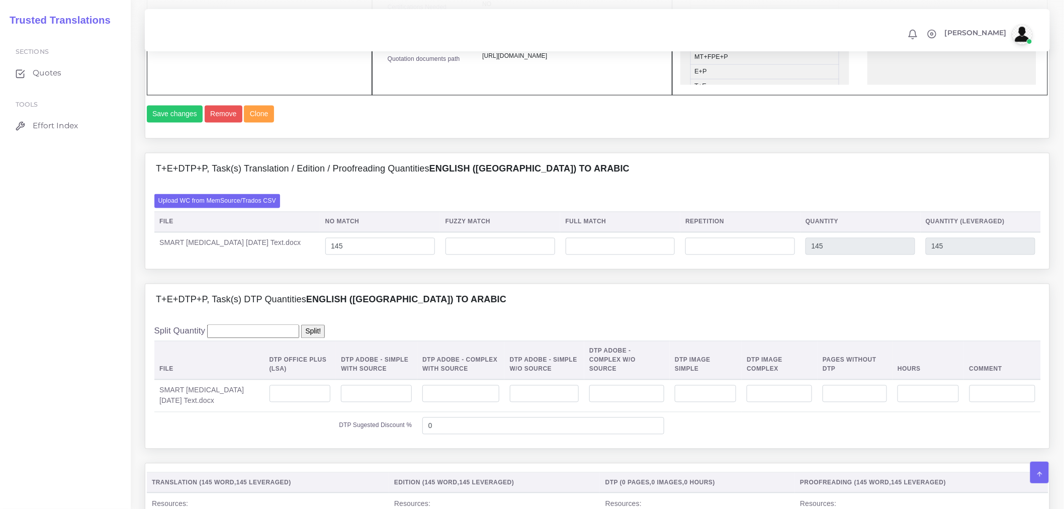
scroll to position [726, 0]
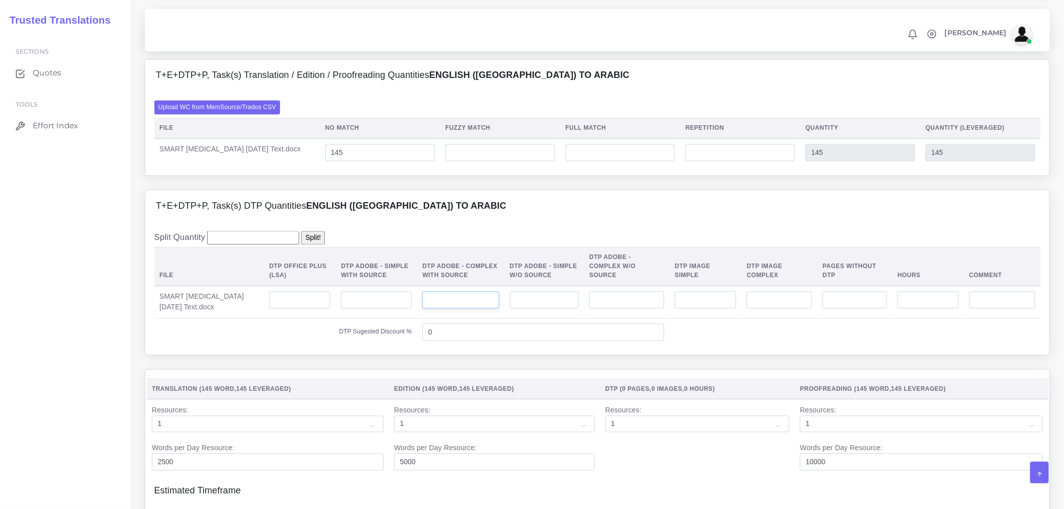
click at [474, 309] on input "number" at bounding box center [460, 300] width 77 height 17
type input "1"
click at [478, 338] on td "0" at bounding box center [543, 332] width 252 height 28
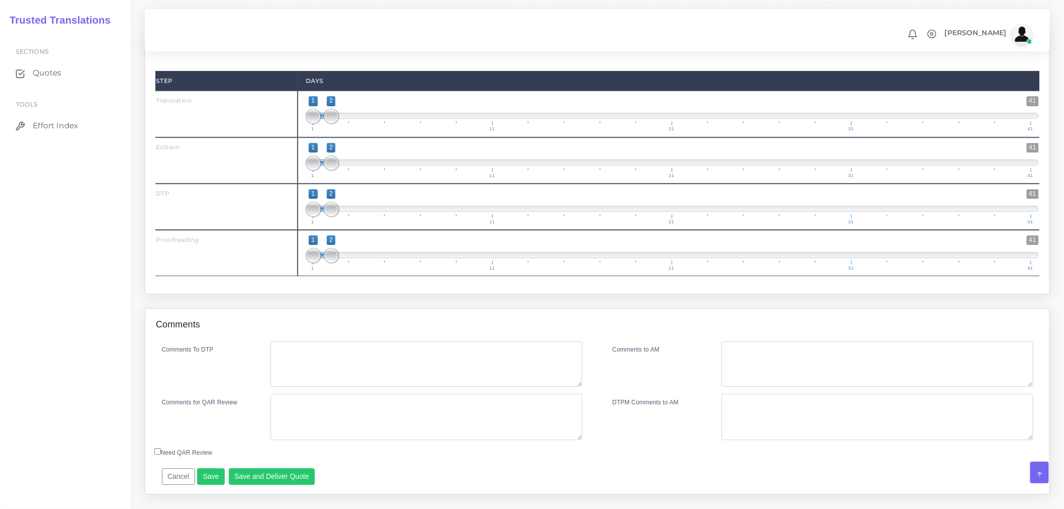
scroll to position [1173, 0]
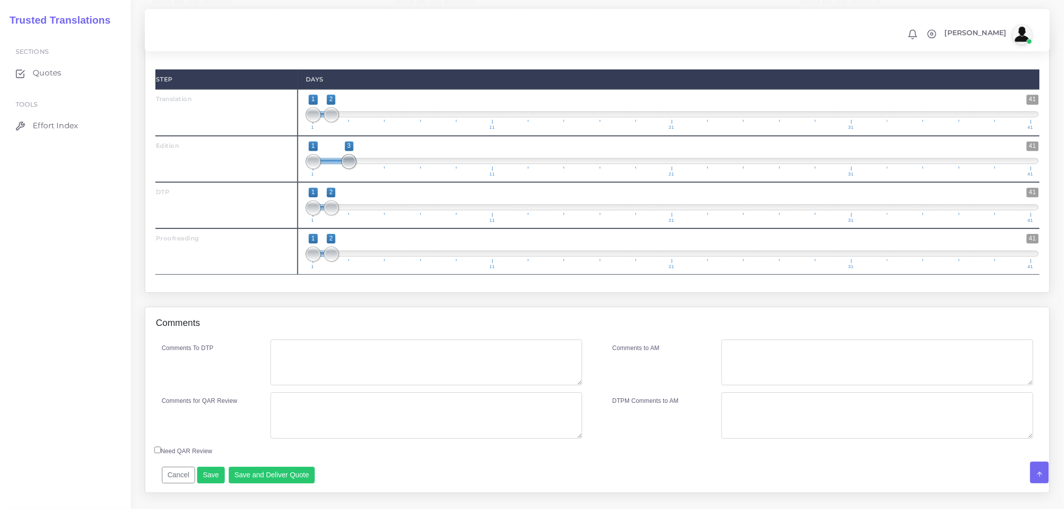
drag, startPoint x: 334, startPoint y: 179, endPoint x: 346, endPoint y: 179, distance: 11.6
click at [346, 169] on span at bounding box center [349, 161] width 15 height 15
type input "2;3"
drag, startPoint x: 313, startPoint y: 182, endPoint x: 331, endPoint y: 182, distance: 18.1
click at [331, 169] on span at bounding box center [331, 161] width 15 height 15
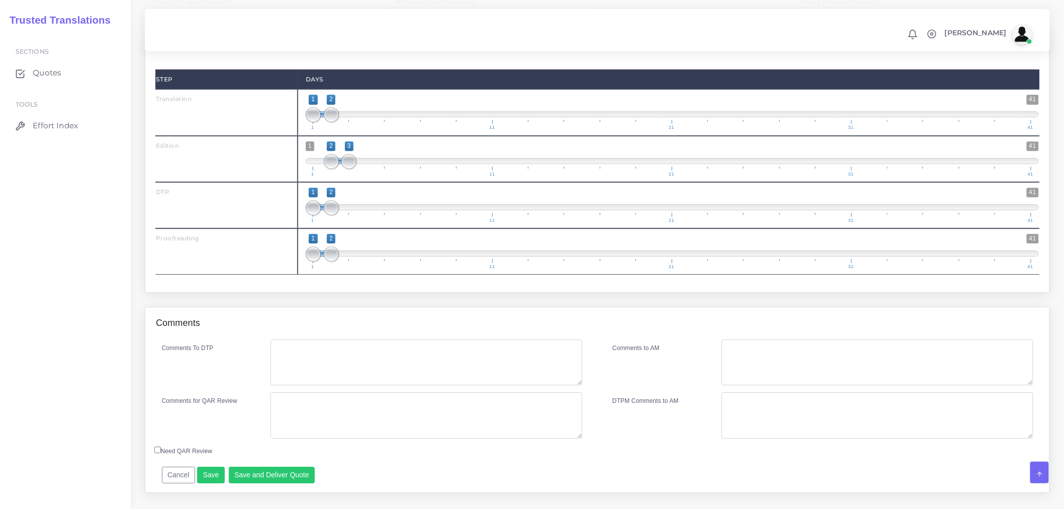
drag, startPoint x: 334, startPoint y: 219, endPoint x: 360, endPoint y: 219, distance: 25.2
click at [360, 219] on span "1 41 1 2 1 — 2 1 11 21 31 41" at bounding box center [672, 205] width 733 height 35
drag, startPoint x: 335, startPoint y: 227, endPoint x: 368, endPoint y: 224, distance: 32.8
click at [368, 215] on span at bounding box center [367, 207] width 15 height 15
drag, startPoint x: 303, startPoint y: 222, endPoint x: 310, endPoint y: 224, distance: 7.3
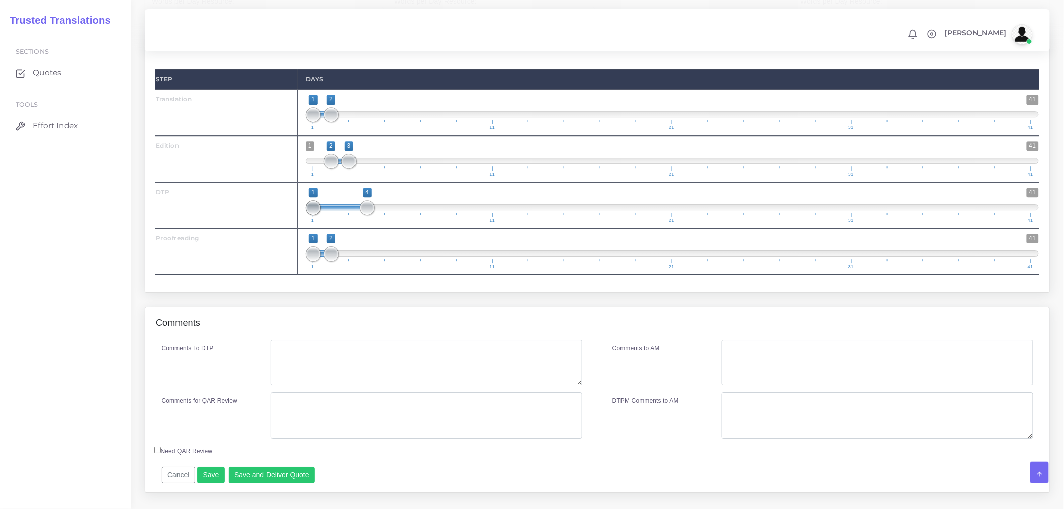
click at [310, 224] on div "1 41 1 4 1 — 4 1 11 21 31 41 1;4" at bounding box center [672, 205] width 749 height 46
type input "3;4"
drag, startPoint x: 315, startPoint y: 225, endPoint x: 346, endPoint y: 227, distance: 31.3
click at [346, 215] on span at bounding box center [349, 207] width 15 height 15
drag, startPoint x: 328, startPoint y: 270, endPoint x: 390, endPoint y: 274, distance: 62.0
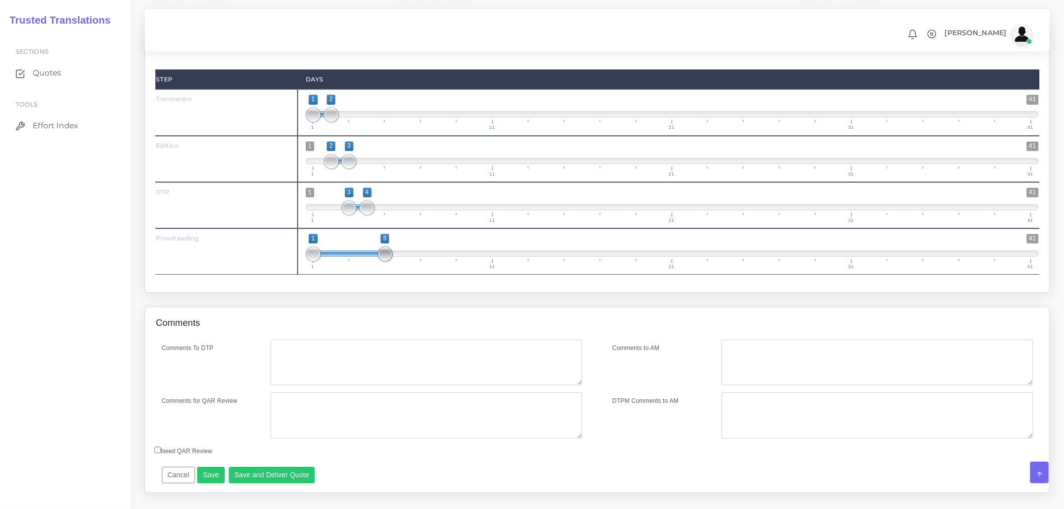
click at [390, 262] on span at bounding box center [385, 253] width 15 height 15
type input "4;5"
drag, startPoint x: 312, startPoint y: 274, endPoint x: 374, endPoint y: 274, distance: 62.4
click at [374, 262] on span at bounding box center [367, 253] width 15 height 15
click at [354, 368] on textarea "Comments To DTP" at bounding box center [427, 362] width 312 height 46
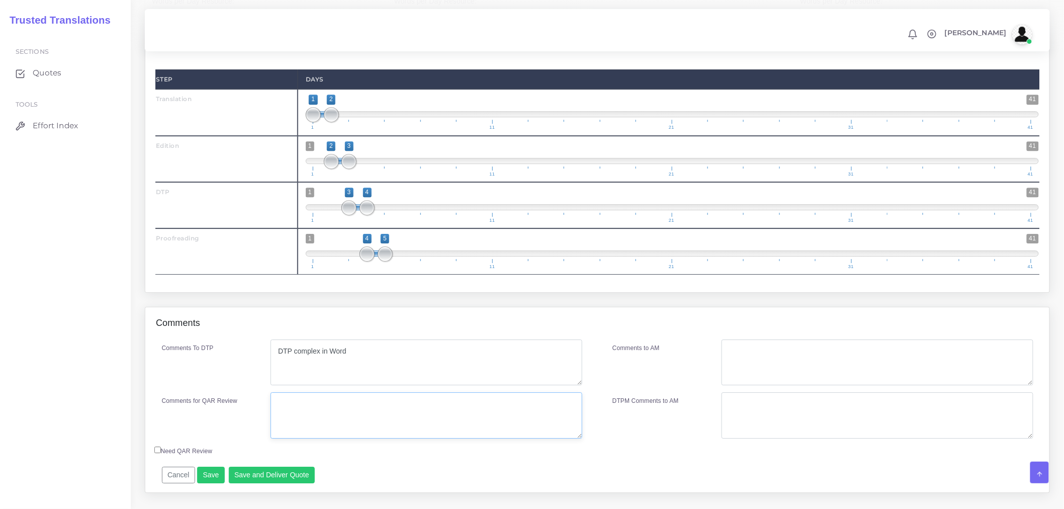
click at [364, 438] on textarea "Comments for QAR Review" at bounding box center [427, 415] width 312 height 46
click at [393, 365] on textarea "DTP complex in Word" at bounding box center [427, 362] width 312 height 46
type textarea "DTP complex in Word. PDF in reference folder"
click at [399, 439] on textarea "Comments for QAR Review" at bounding box center [427, 415] width 312 height 46
drag, startPoint x: 388, startPoint y: 438, endPoint x: 198, endPoint y: 408, distance: 192.5
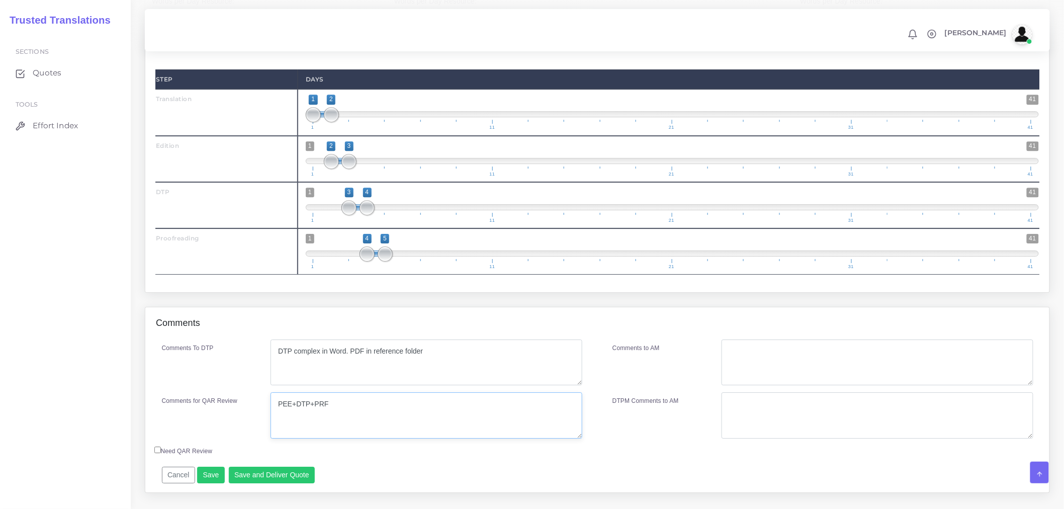
click at [198, 408] on div "Comments To DTP DTP complex in Word. PDF in reference folder Comments for QAR R…" at bounding box center [372, 392] width 451 height 106
type textarea "PEE+DTP+PRF"
click at [777, 371] on textarea "Comments to AM" at bounding box center [878, 362] width 312 height 46
paste textarea "PEE+DTP+PRF"
type textarea "PEE+DTP+PRF"
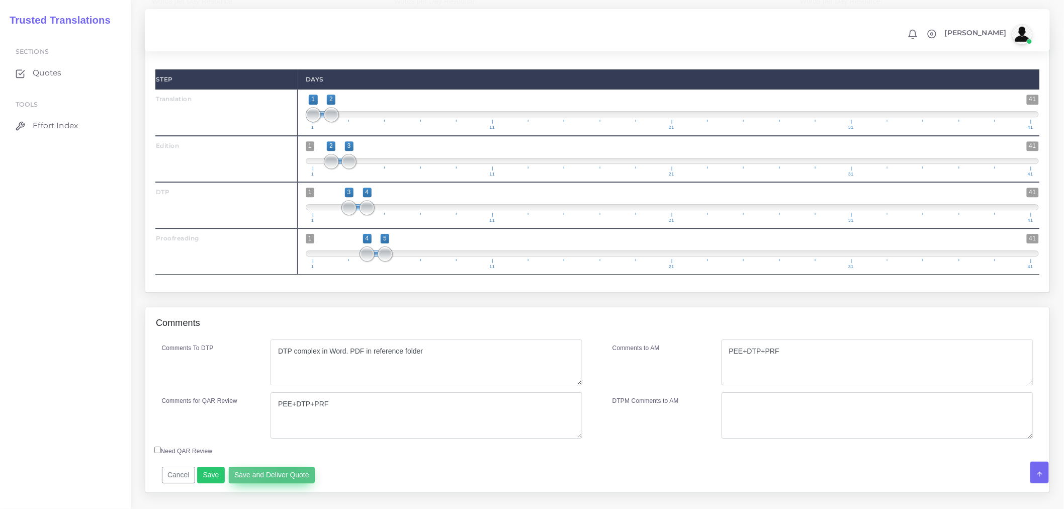
click at [284, 484] on button "Save and Deliver Quote" at bounding box center [272, 475] width 87 height 17
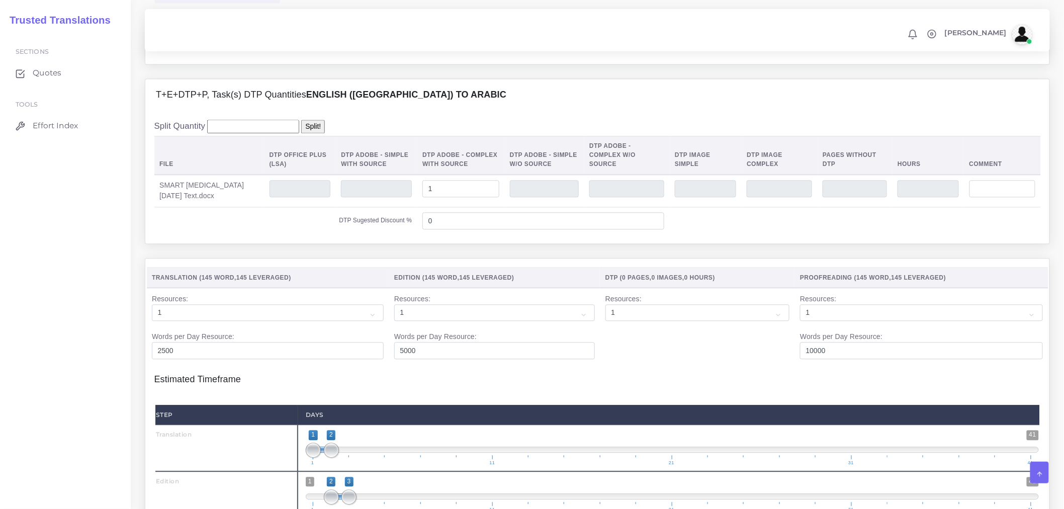
scroll to position [503, 0]
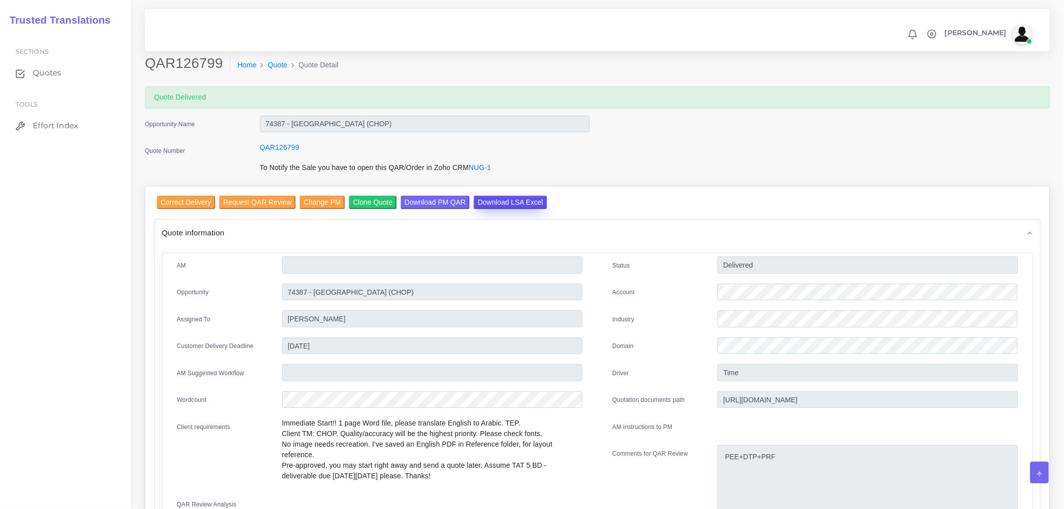
click at [505, 206] on input "Download LSA Excel" at bounding box center [510, 203] width 73 height 14
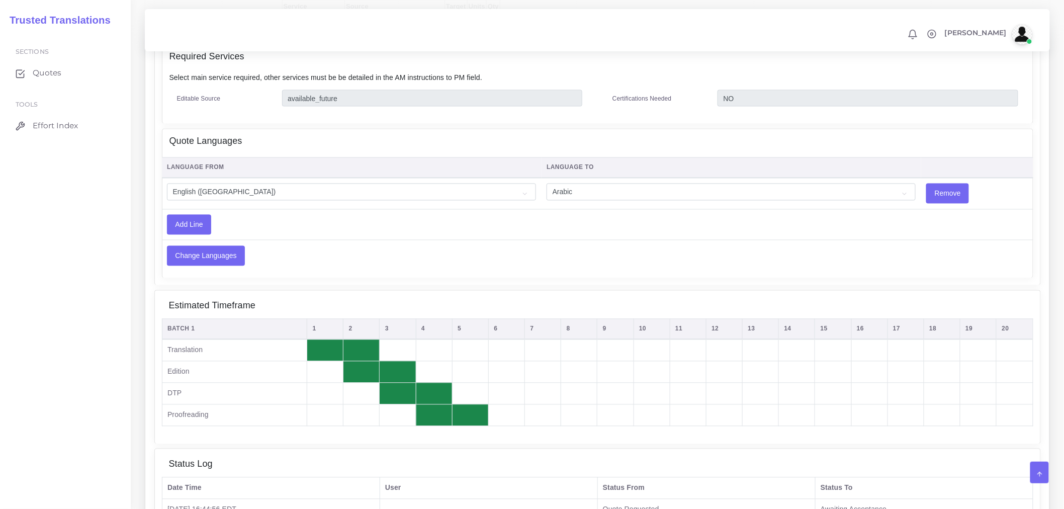
scroll to position [832, 0]
